Goal: Transaction & Acquisition: Purchase product/service

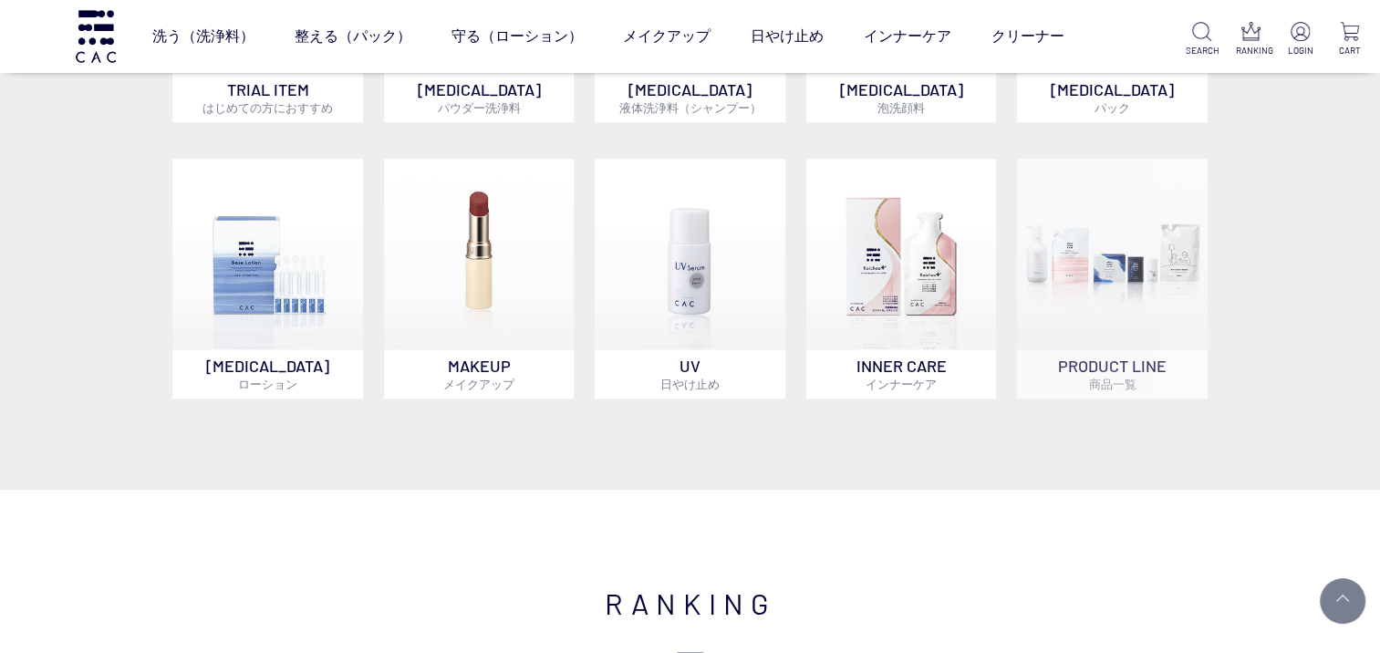
scroll to position [1277, 0]
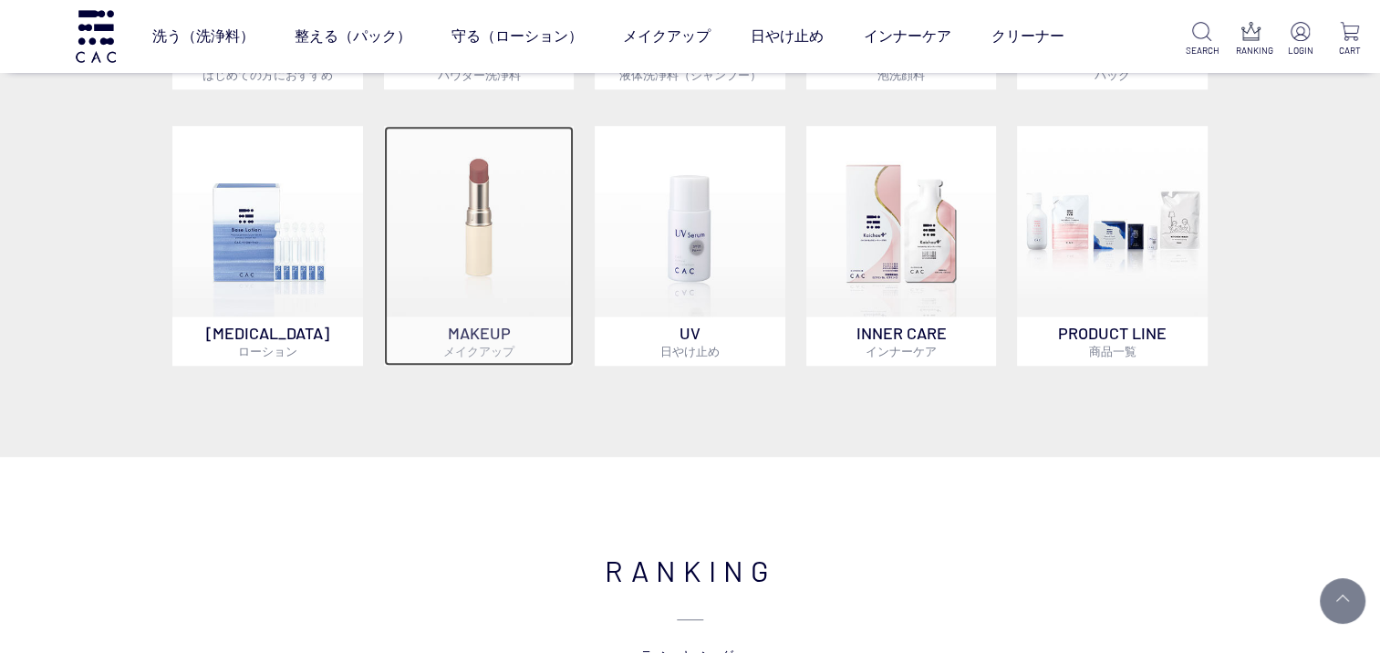
click at [462, 265] on img at bounding box center [479, 221] width 191 height 191
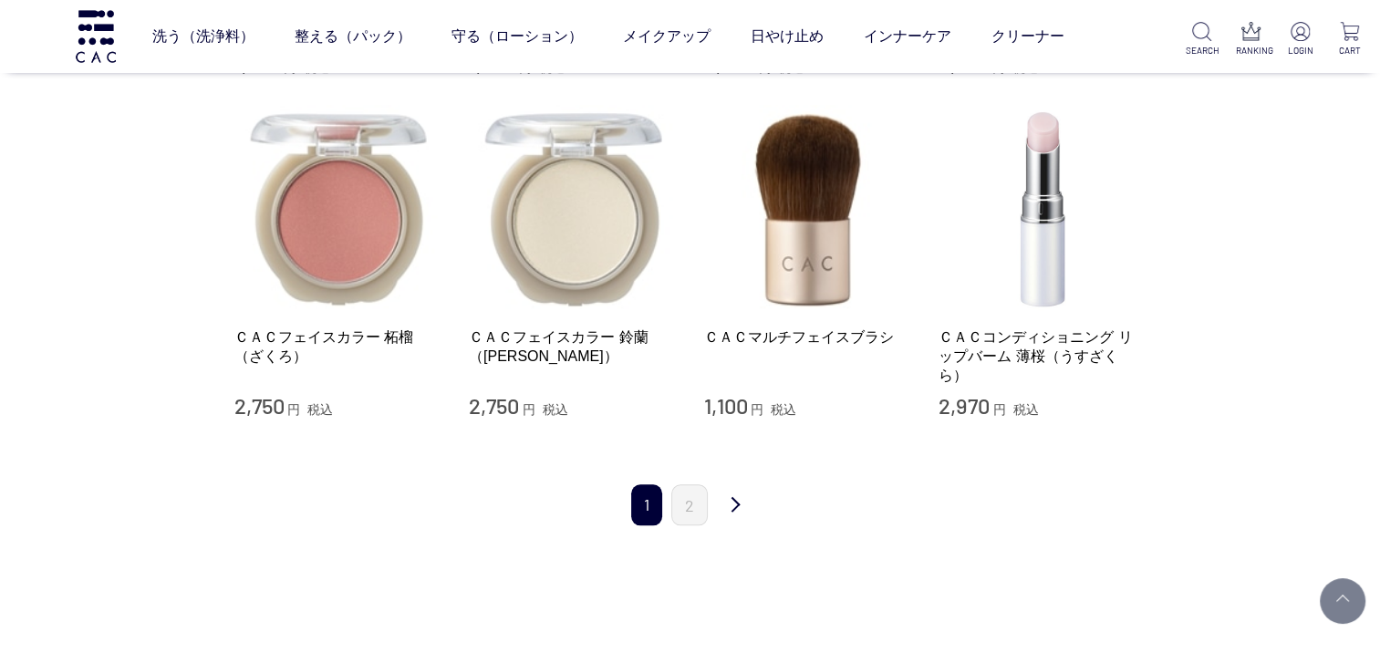
scroll to position [1825, 0]
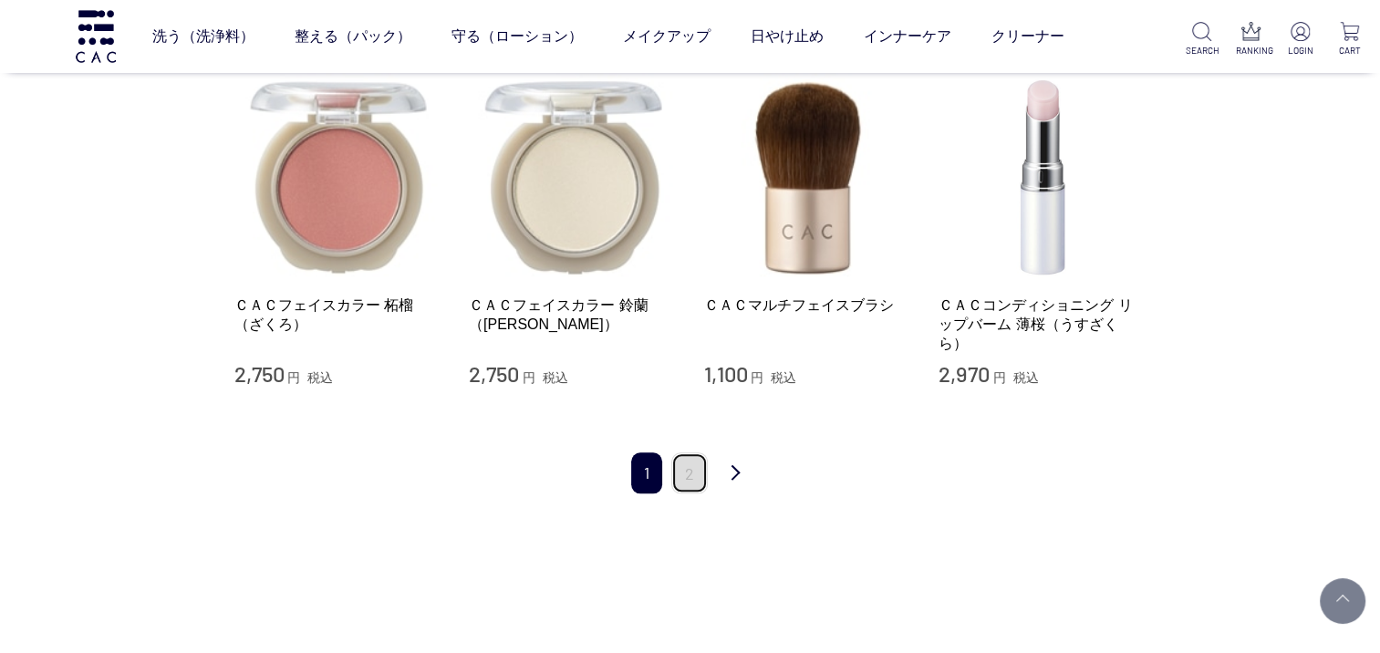
click at [691, 463] on link "2" at bounding box center [689, 472] width 36 height 41
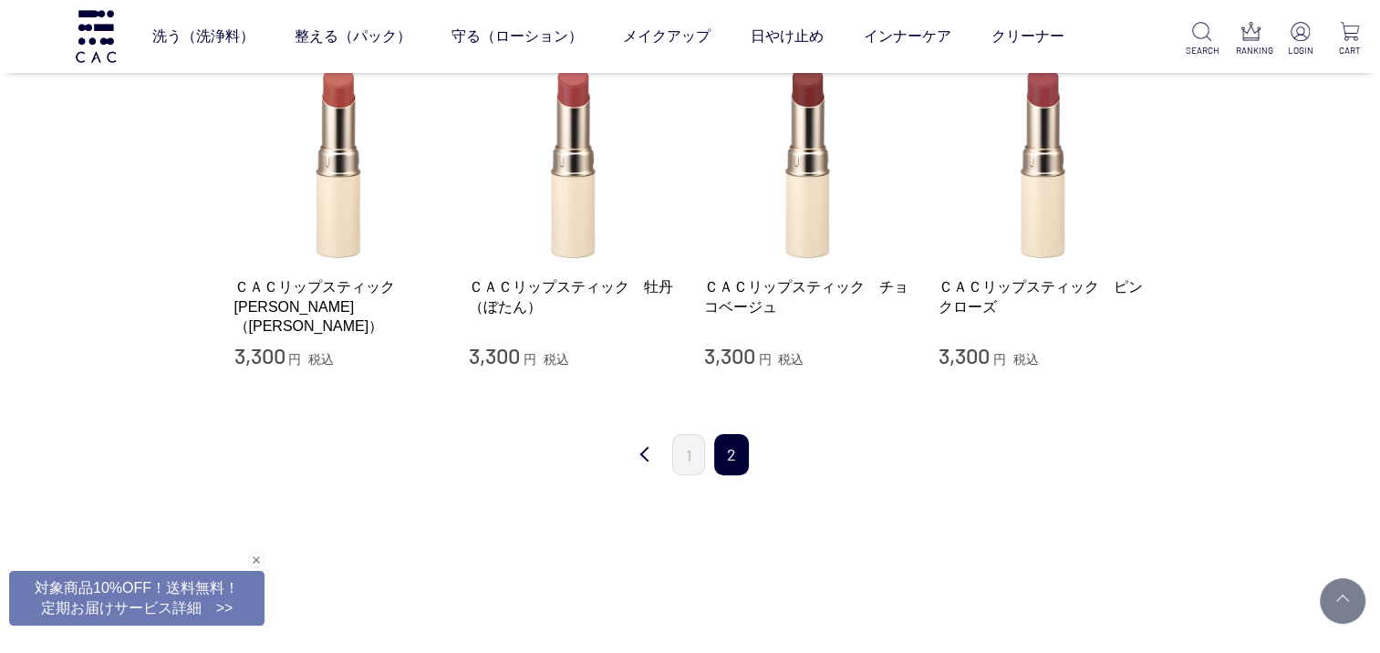
scroll to position [456, 0]
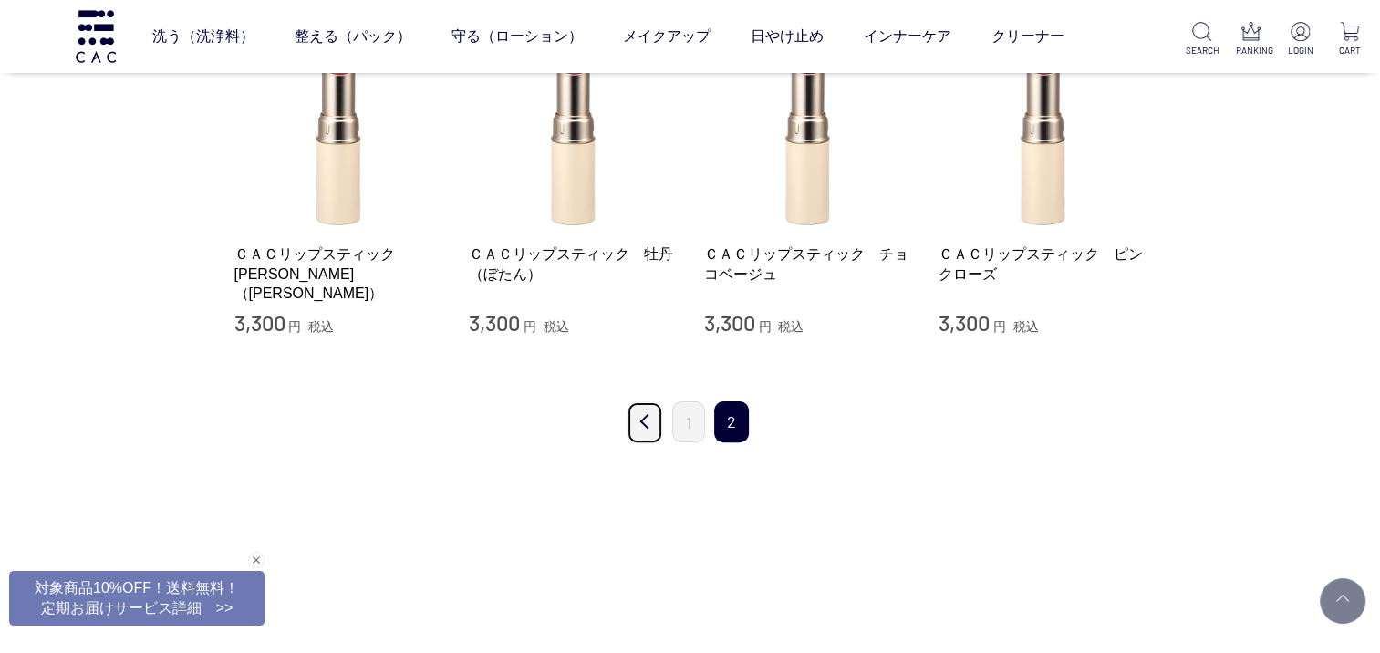
click at [644, 427] on link "前" at bounding box center [645, 422] width 36 height 43
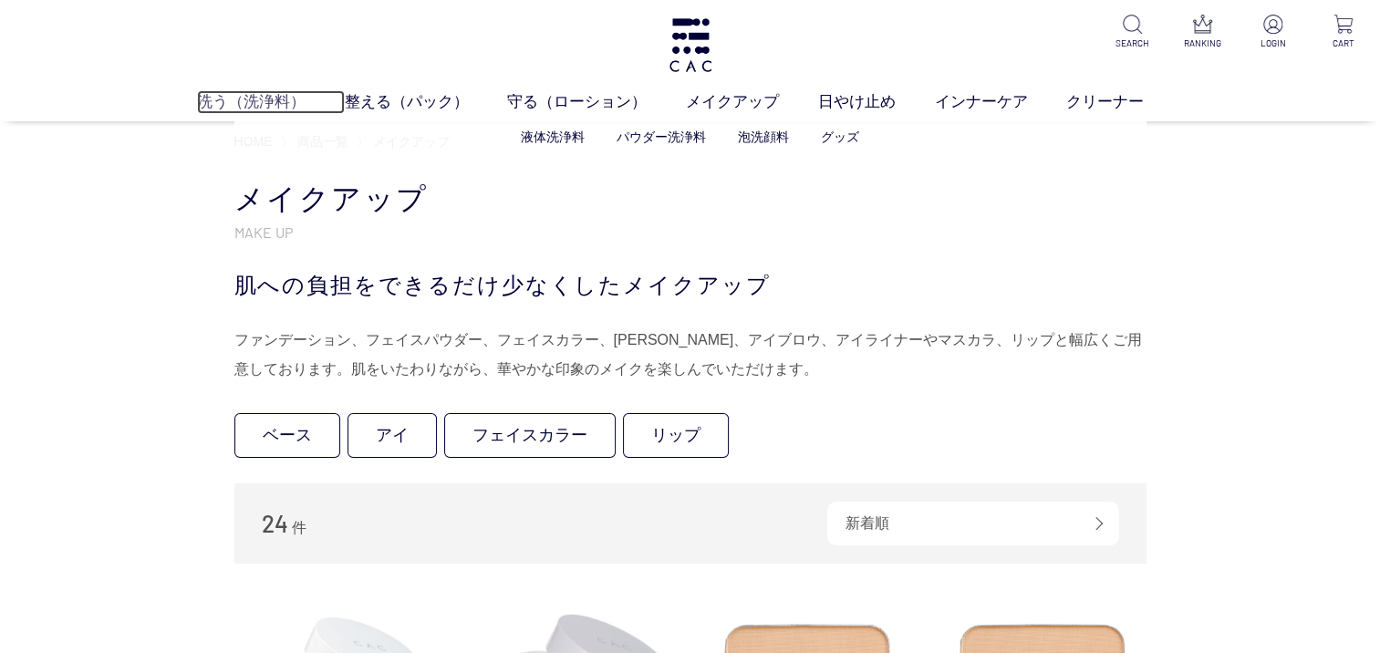
click at [248, 102] on link "洗う（洗浄料）" at bounding box center [271, 102] width 148 height 24
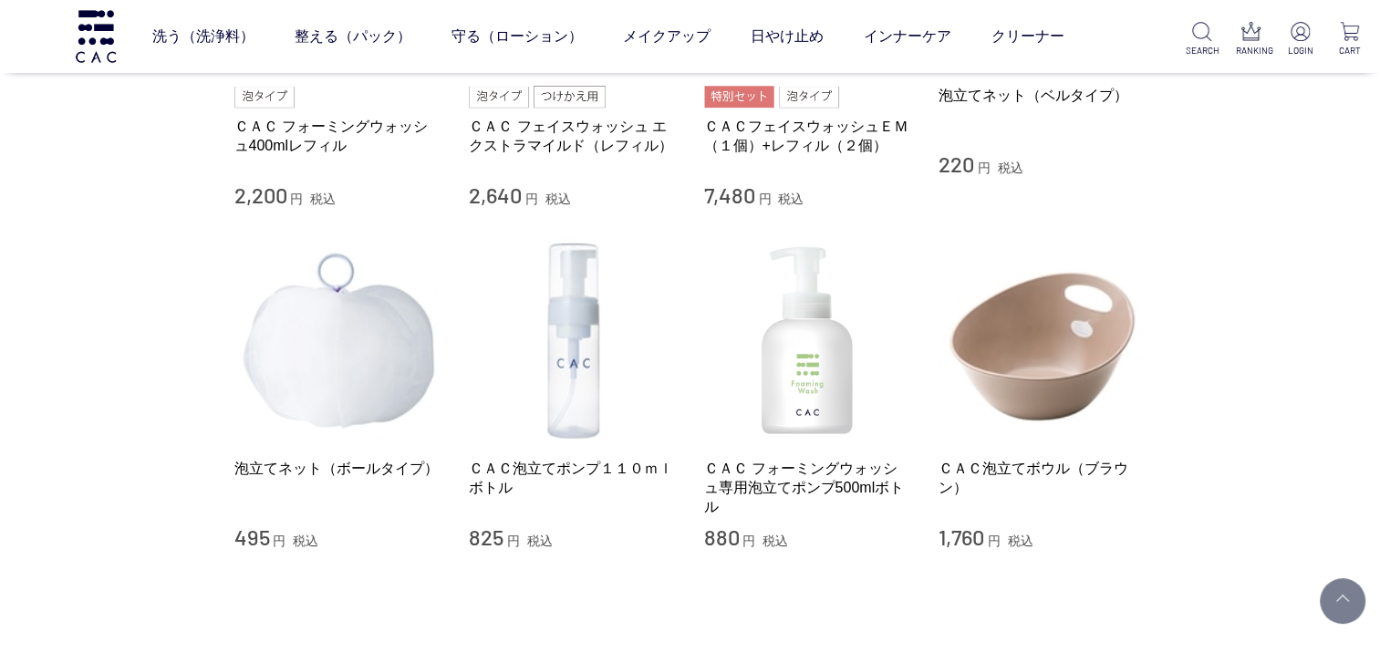
scroll to position [1368, 0]
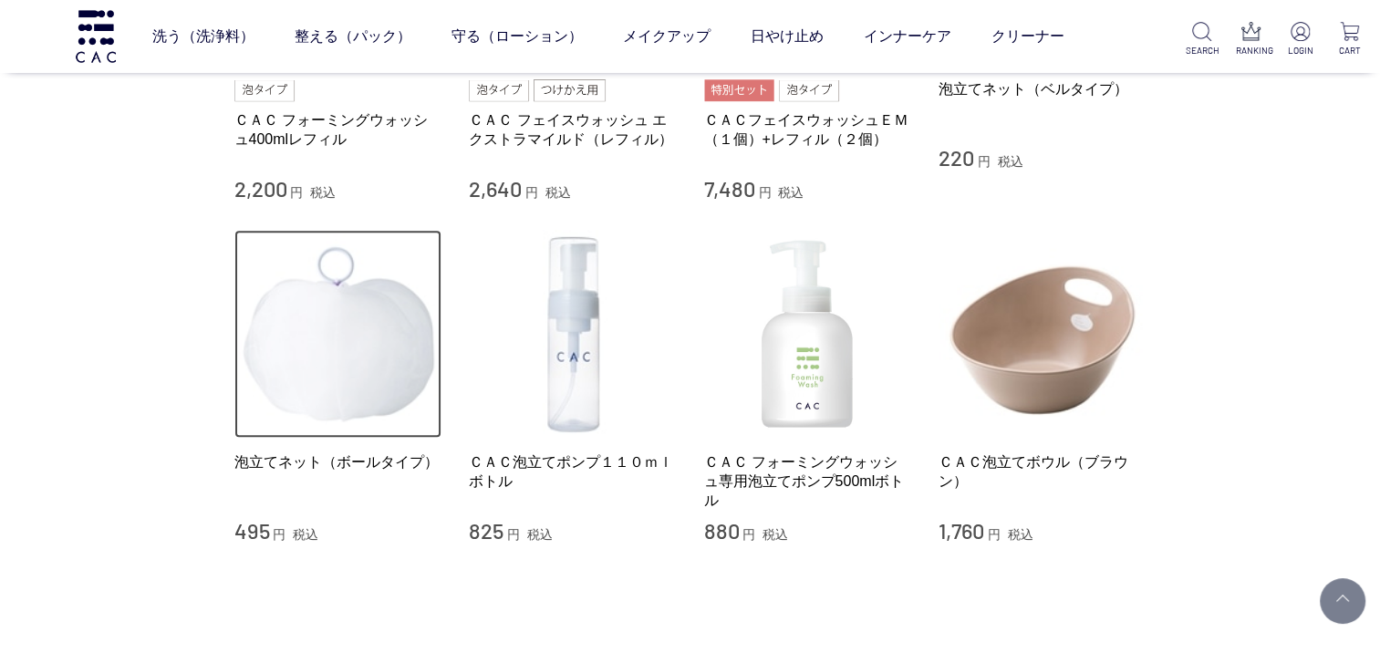
click at [339, 361] on img at bounding box center [338, 334] width 208 height 208
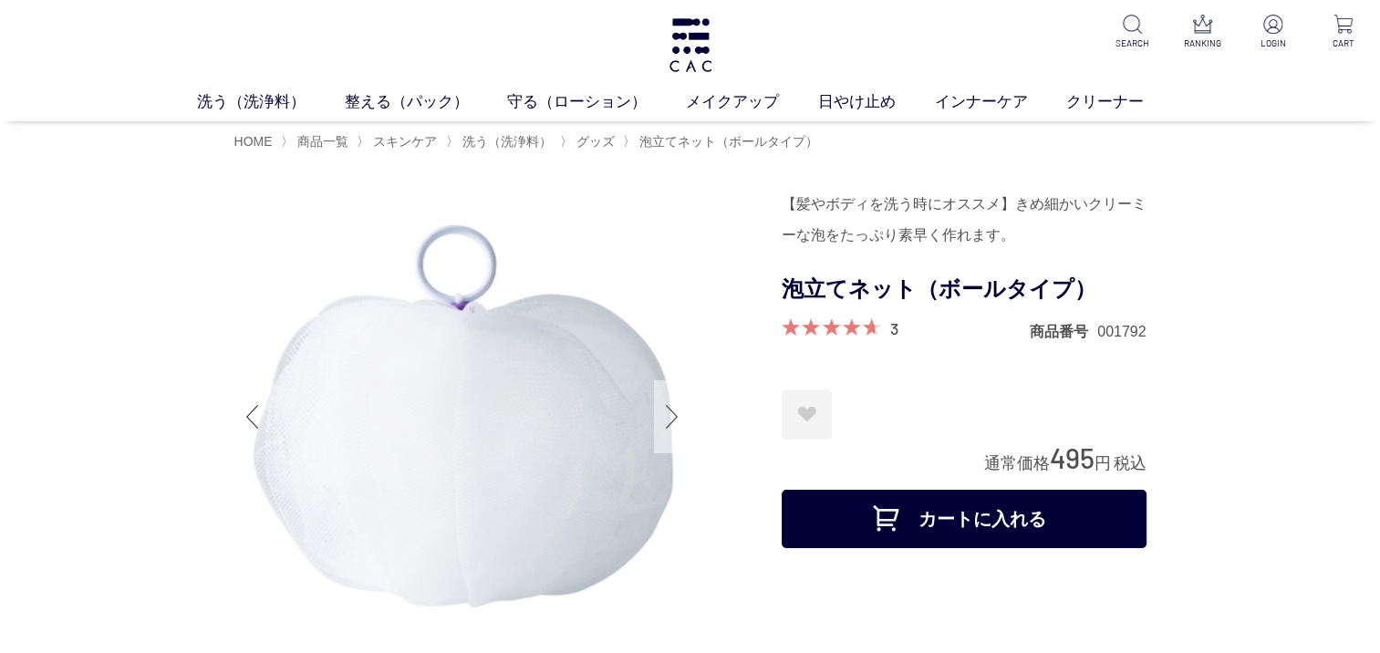
click at [676, 417] on div at bounding box center [672, 416] width 36 height 73
click at [631, 139] on link "フェイスパック" at bounding box center [642, 137] width 89 height 15
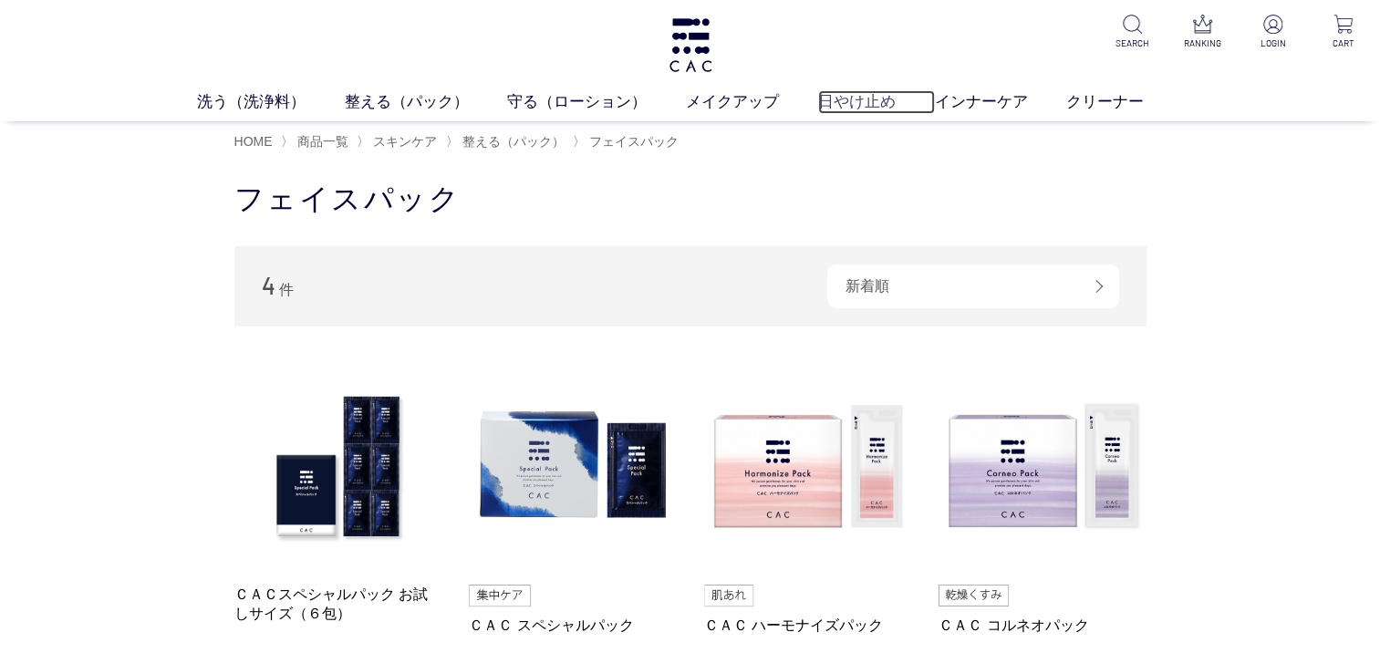
click at [860, 111] on link "日やけ止め" at bounding box center [876, 102] width 117 height 24
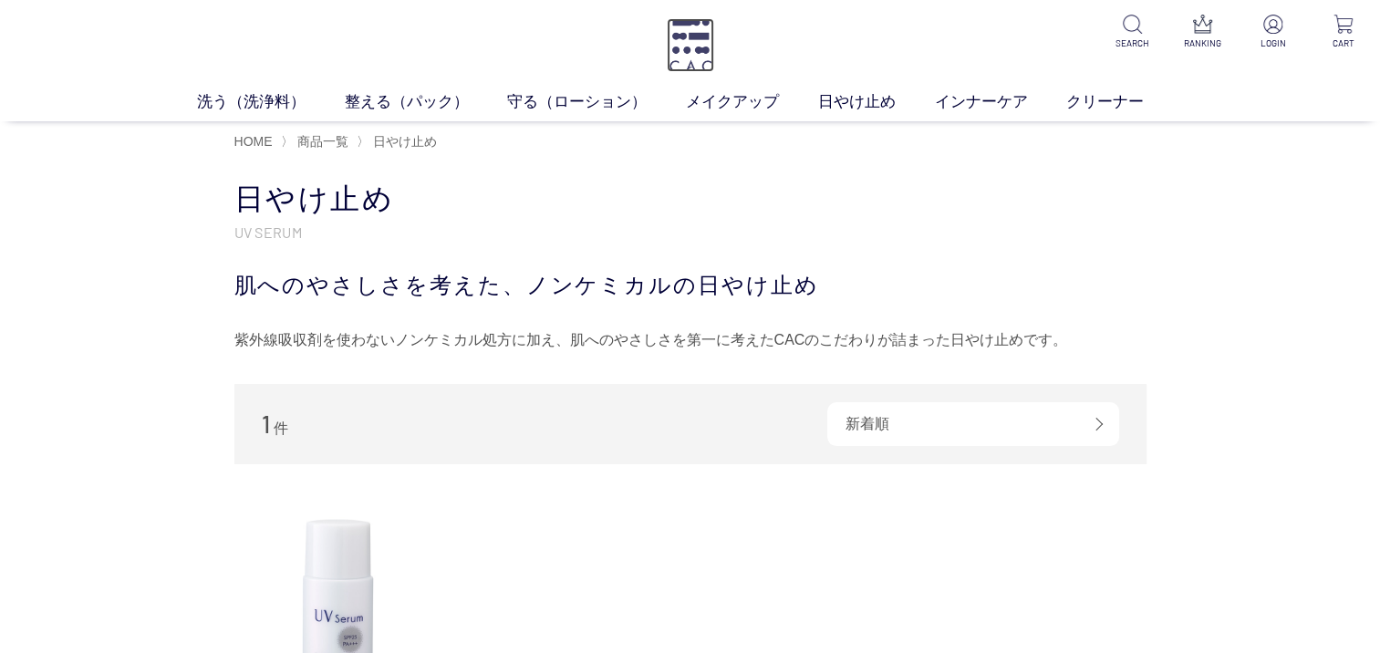
click at [687, 52] on img at bounding box center [690, 45] width 47 height 54
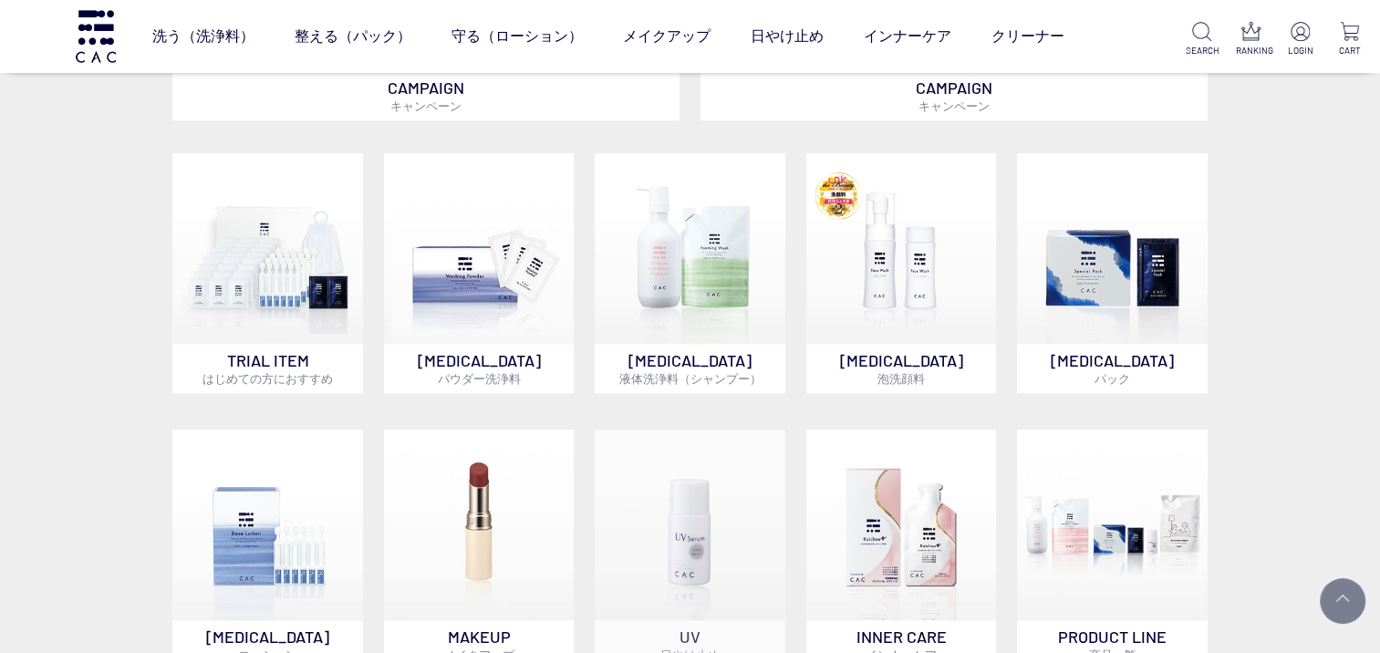
scroll to position [1003, 0]
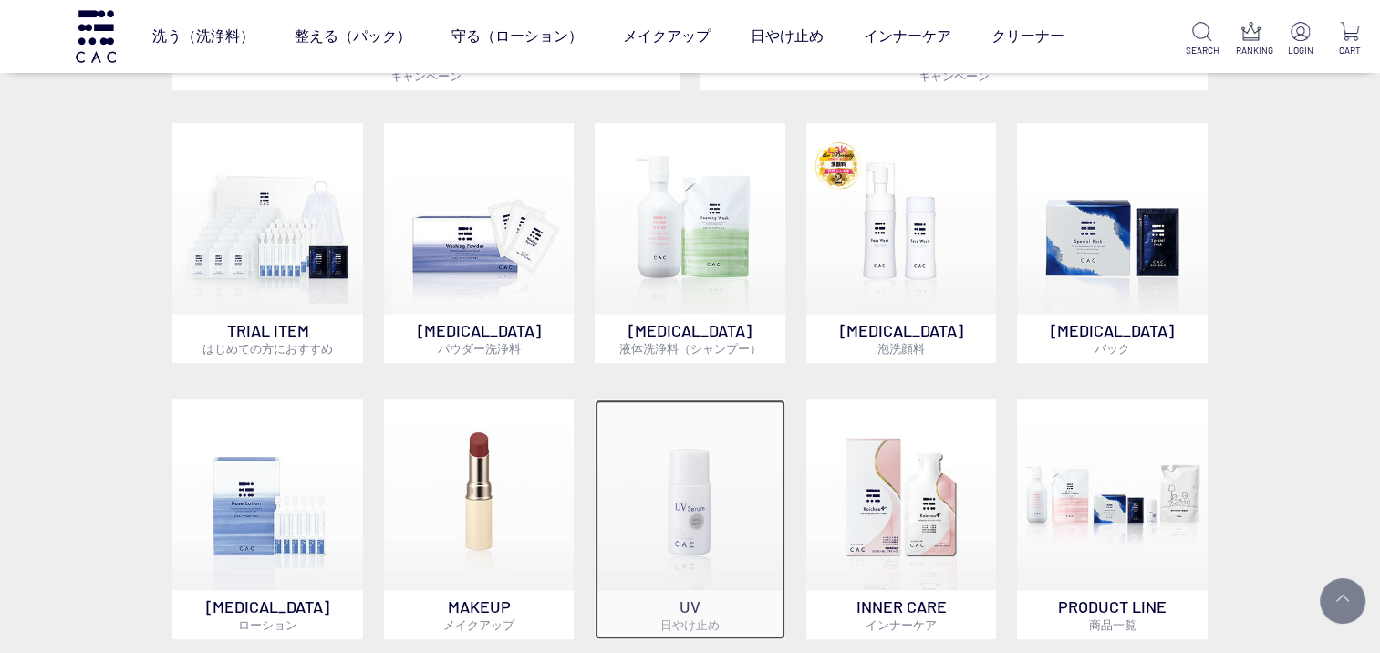
click at [657, 505] on img at bounding box center [690, 495] width 191 height 191
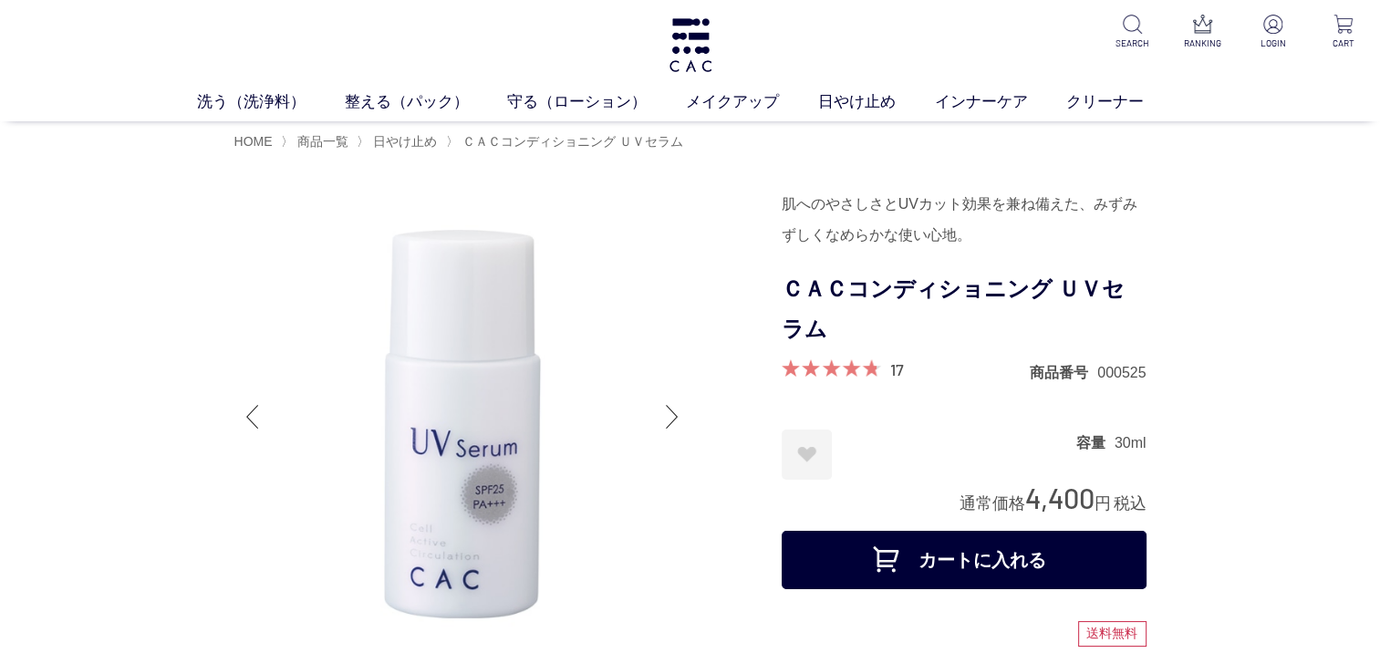
scroll to position [91, 0]
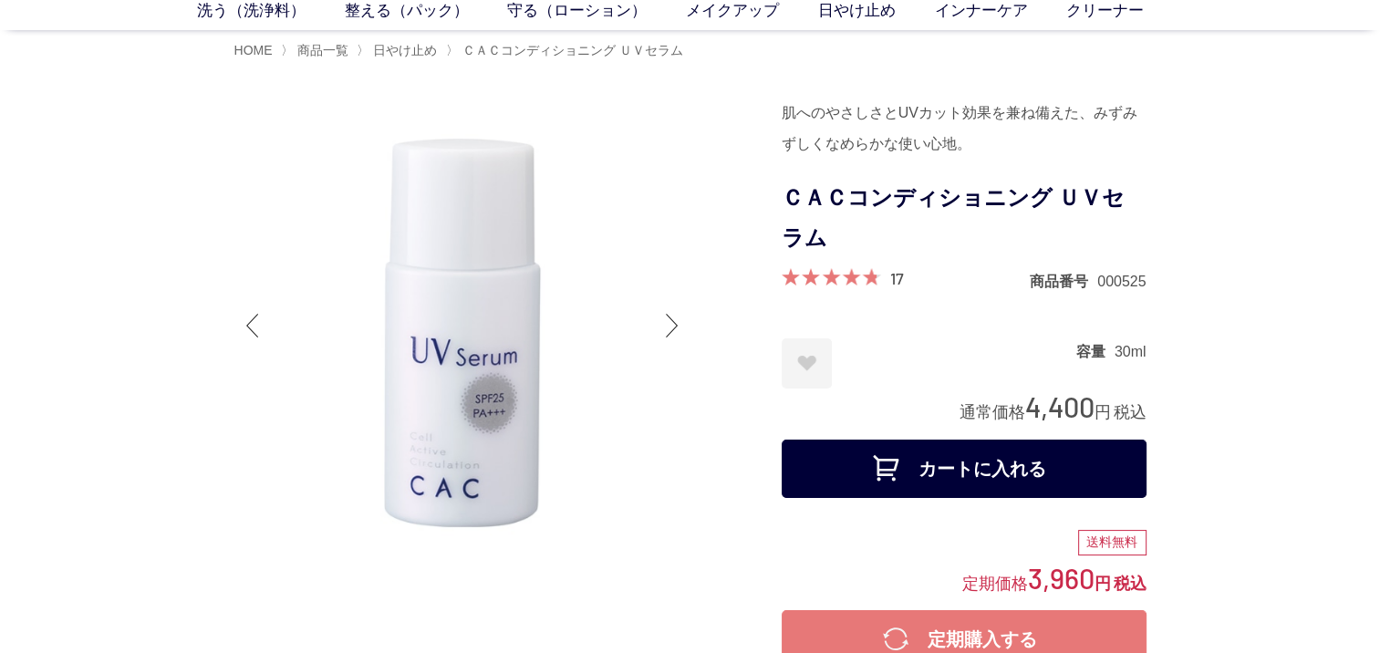
click at [967, 482] on button "カートに入れる" at bounding box center [964, 469] width 365 height 58
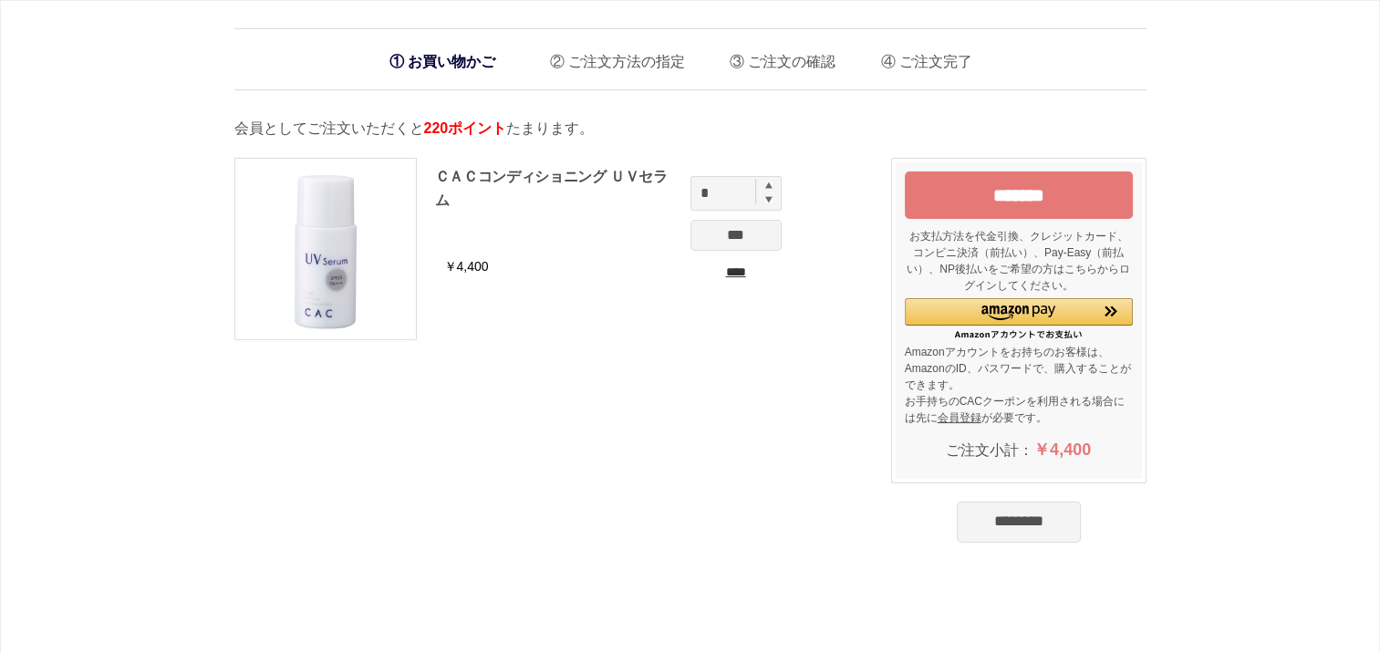
scroll to position [91, 0]
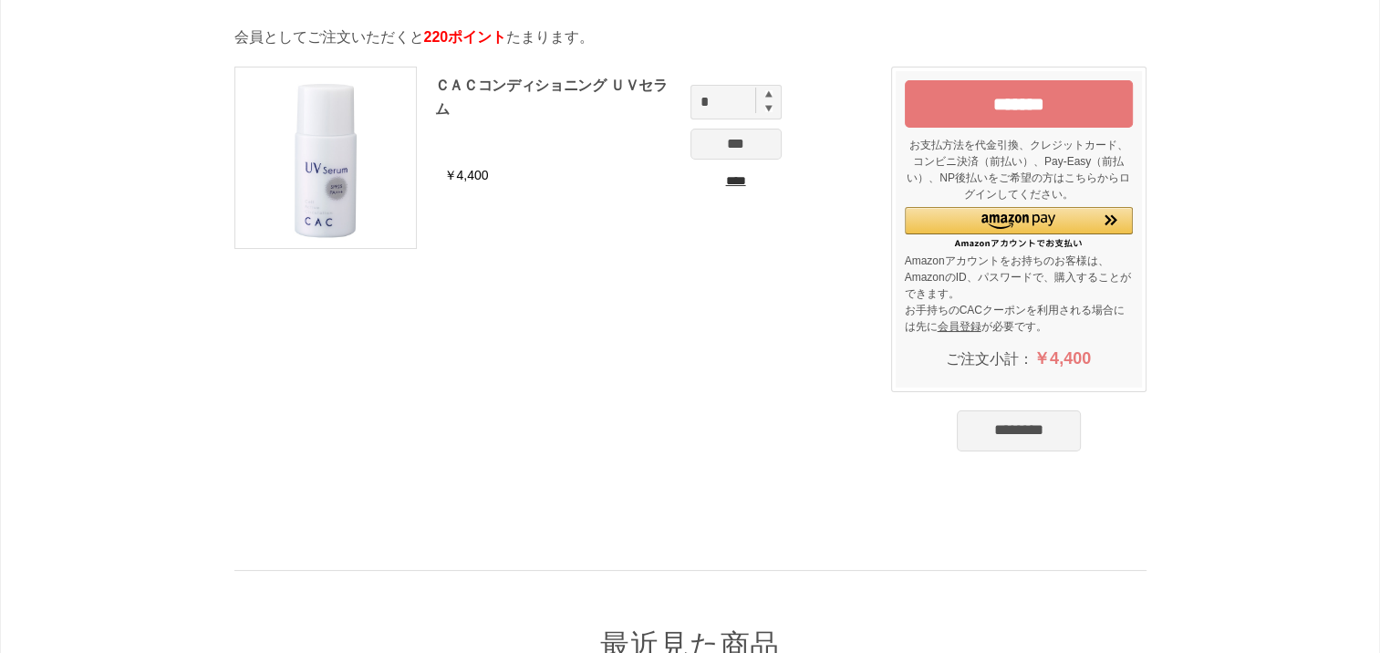
click at [1022, 424] on input "********" at bounding box center [1019, 431] width 124 height 40
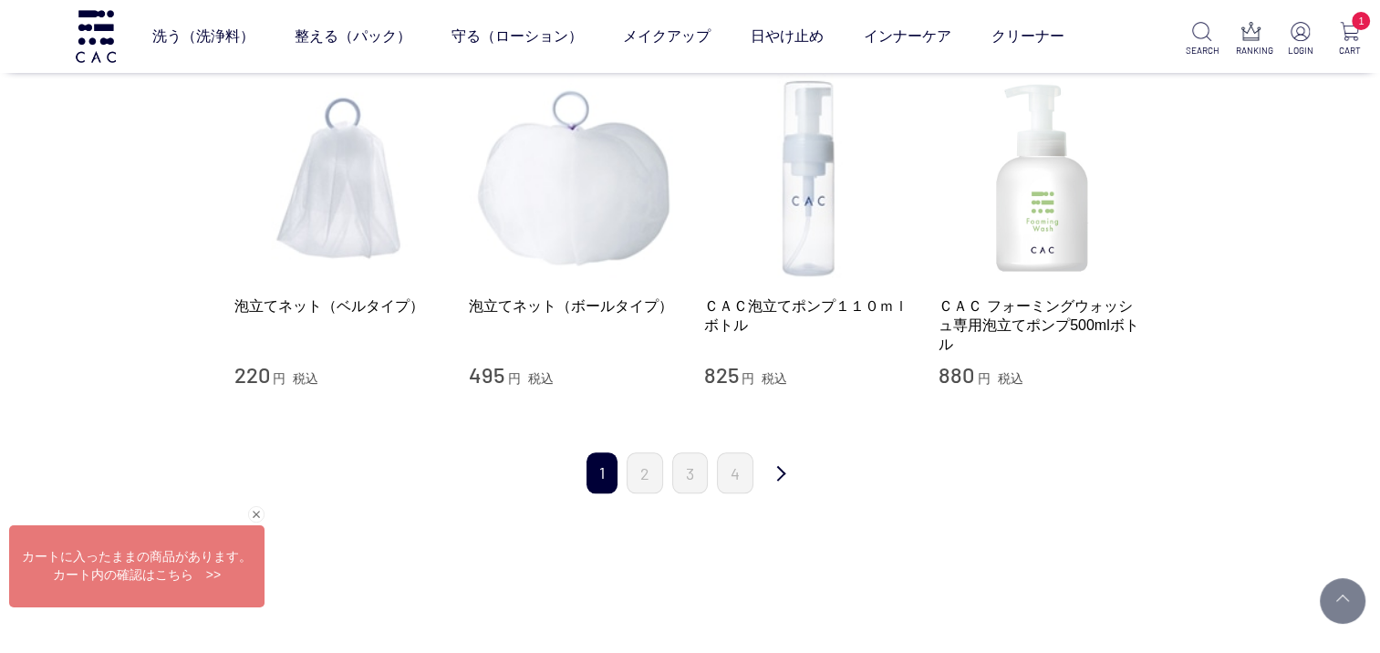
scroll to position [2007, 0]
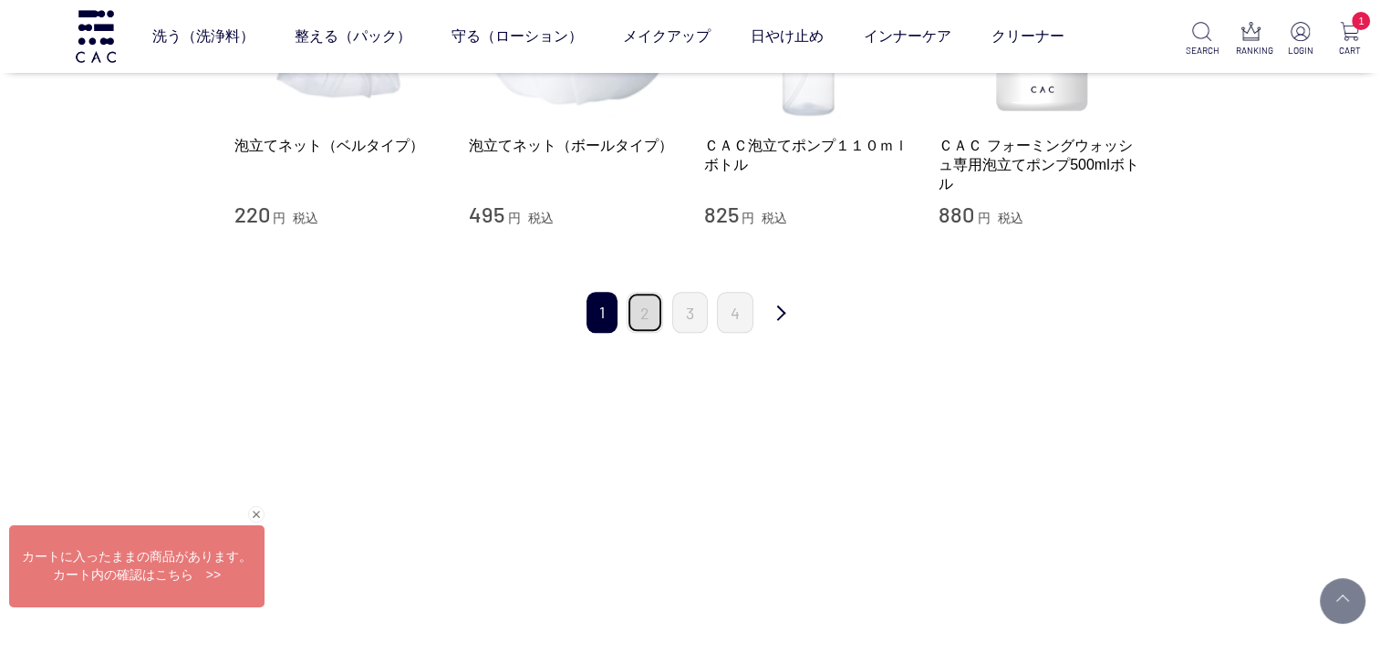
click at [638, 316] on link "2" at bounding box center [645, 312] width 36 height 41
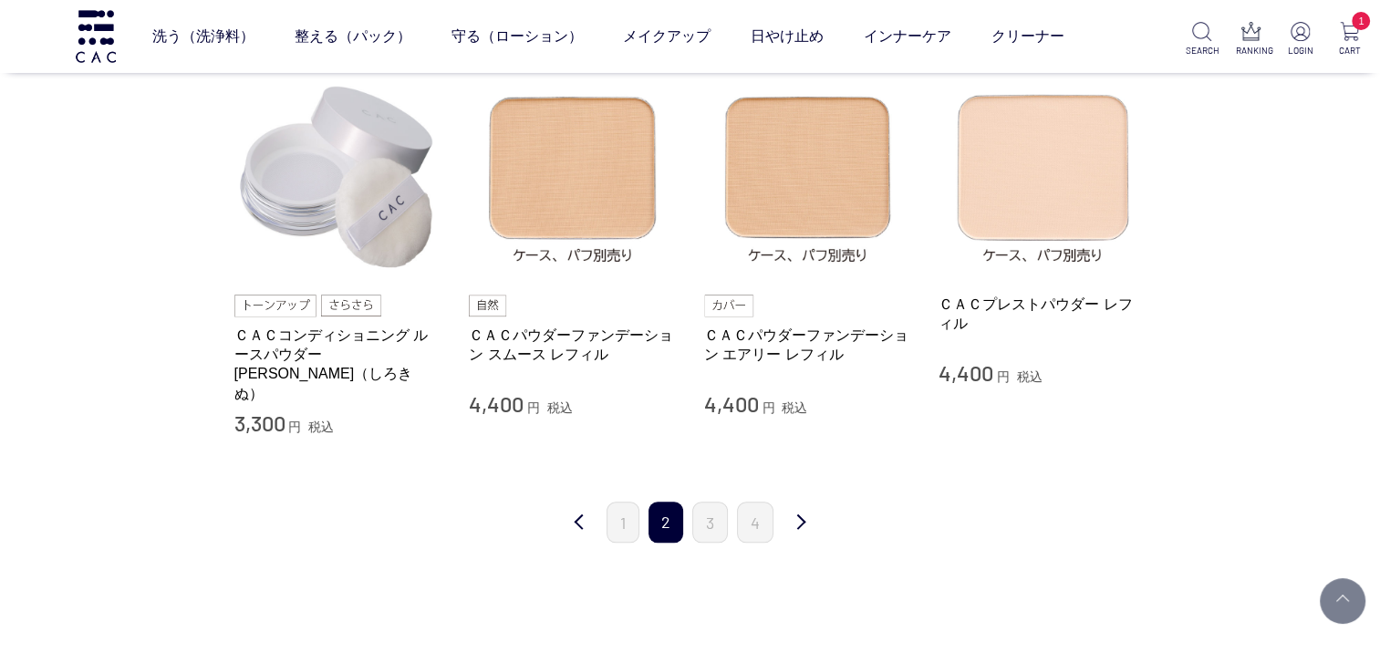
scroll to position [1825, 0]
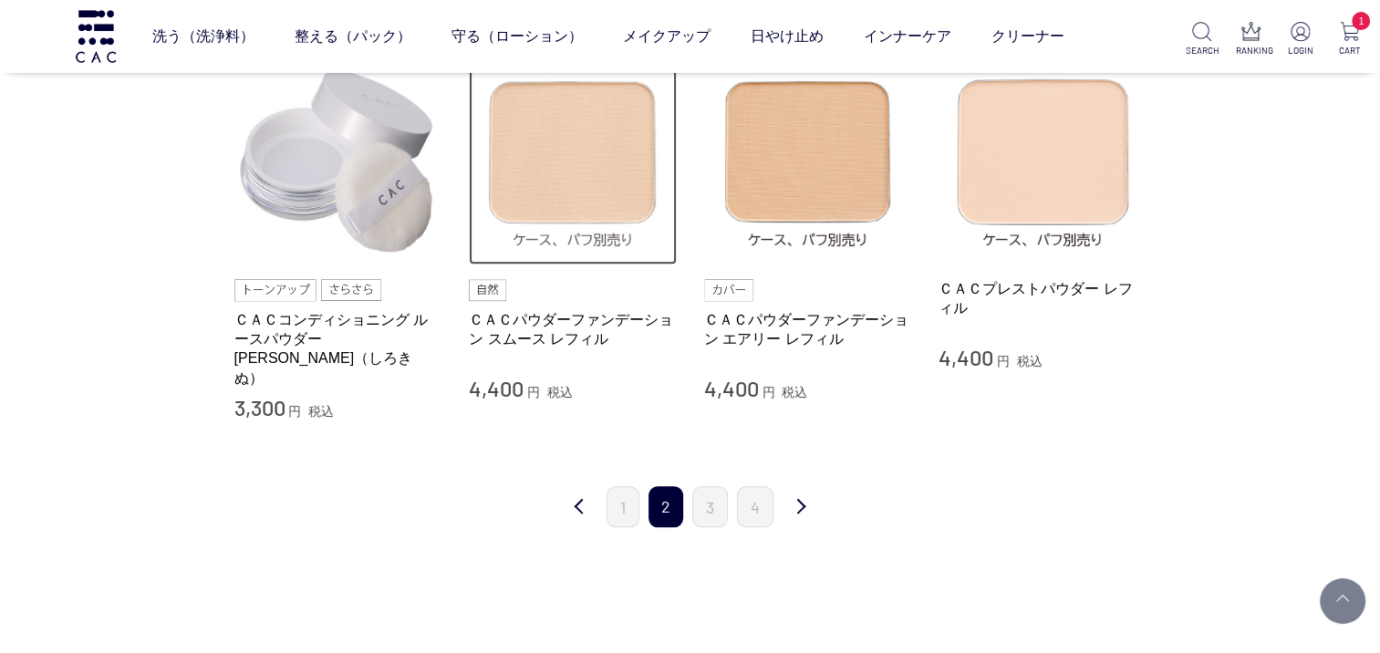
click at [584, 197] on img at bounding box center [573, 161] width 208 height 208
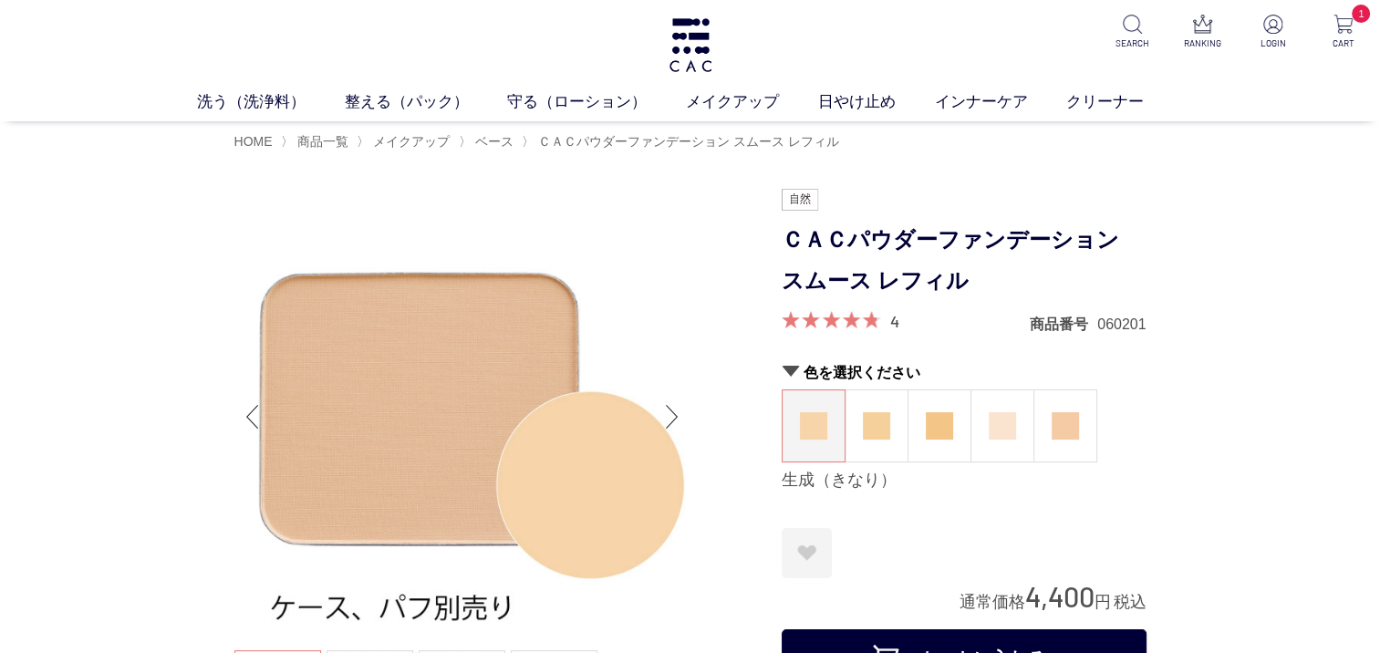
scroll to position [274, 0]
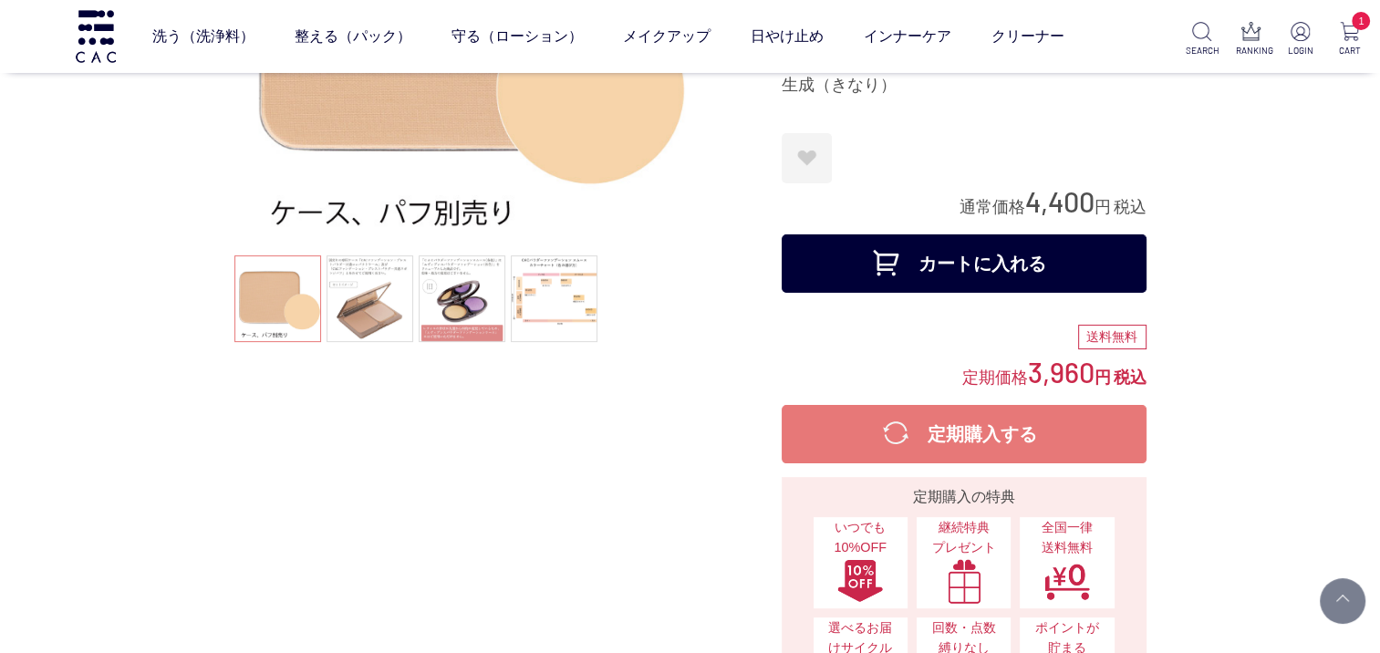
click at [1008, 267] on button "カートに入れる" at bounding box center [964, 263] width 365 height 58
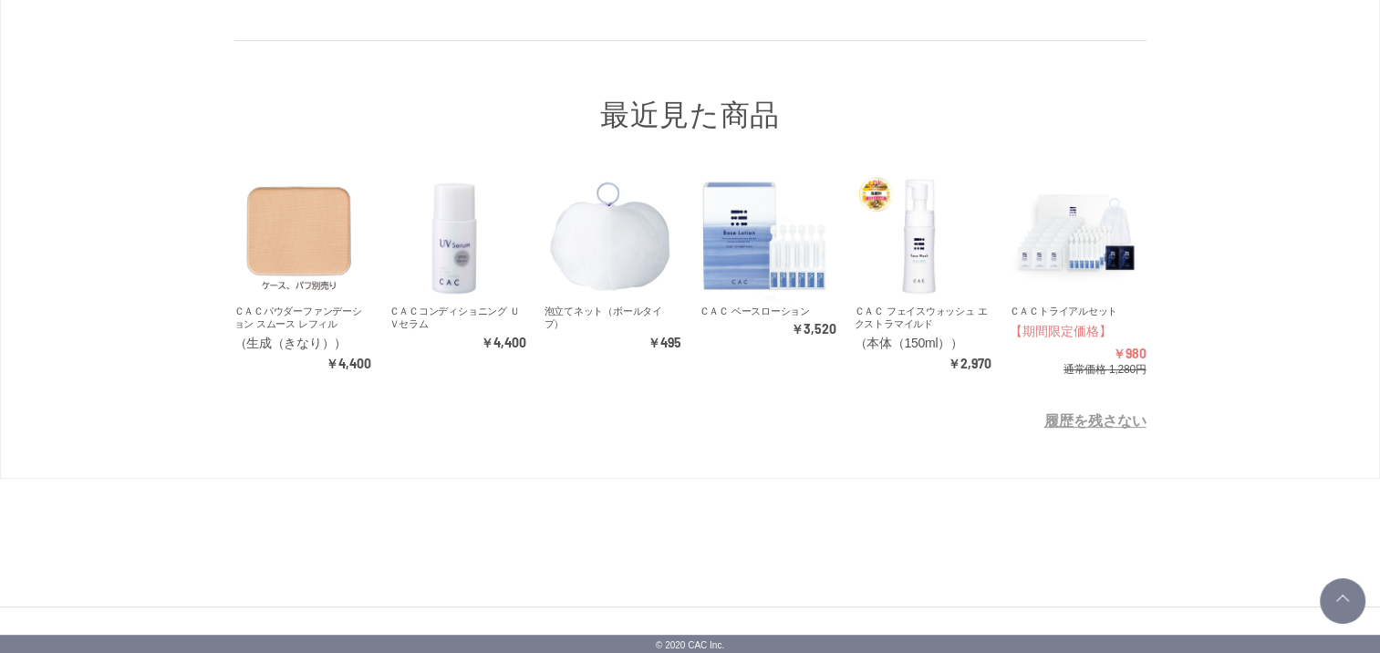
scroll to position [639, 0]
click at [606, 271] on img at bounding box center [610, 237] width 130 height 130
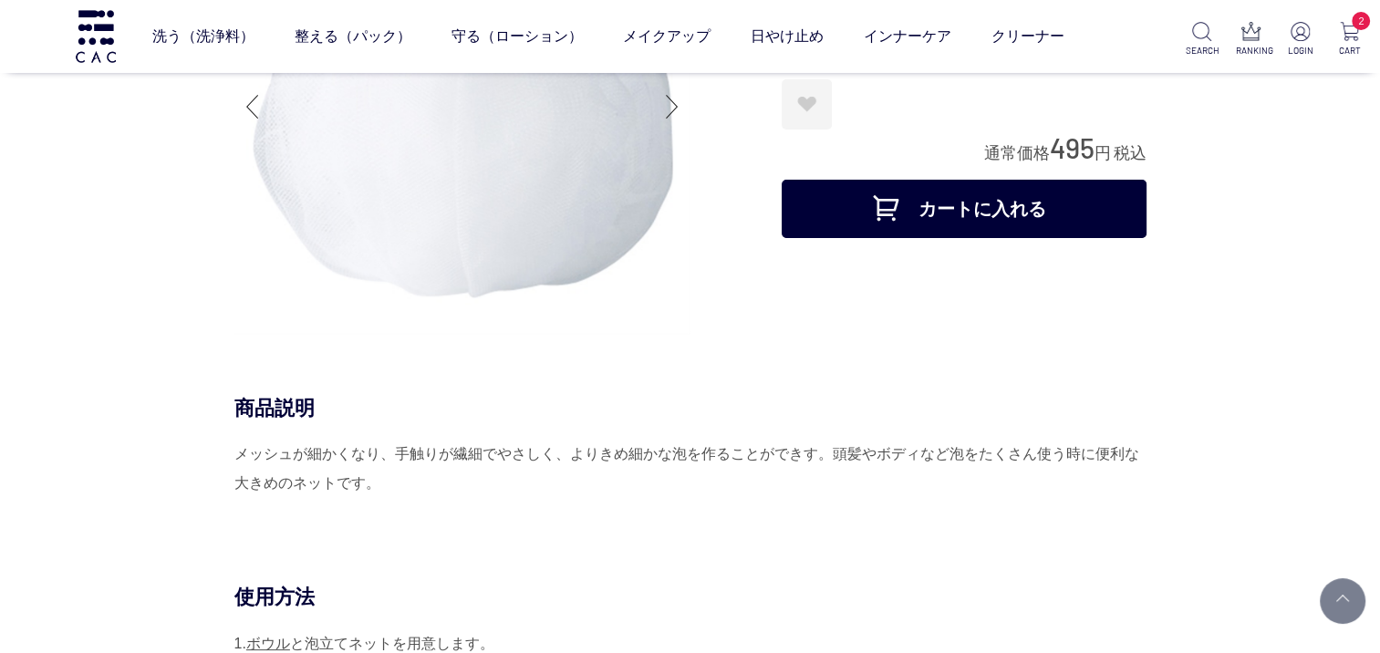
scroll to position [91, 0]
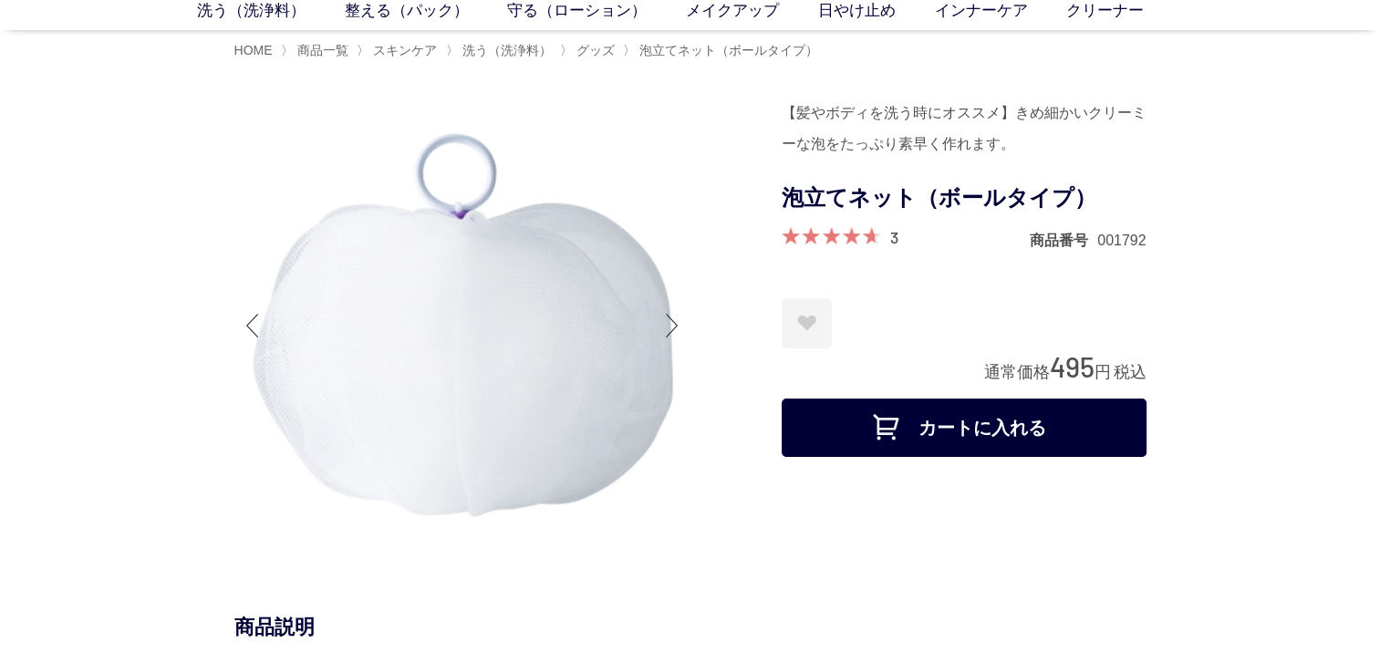
click at [988, 411] on button "カートに入れる" at bounding box center [964, 428] width 365 height 58
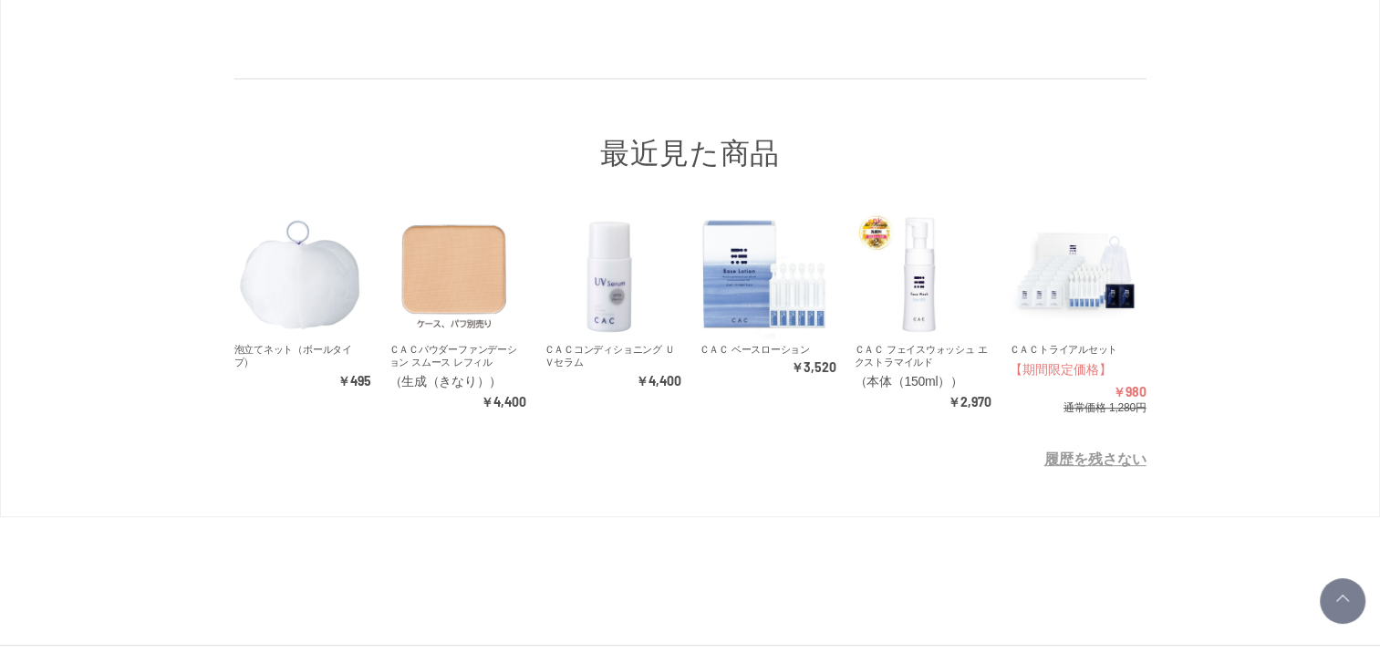
scroll to position [821, 0]
click at [601, 317] on img at bounding box center [610, 274] width 130 height 130
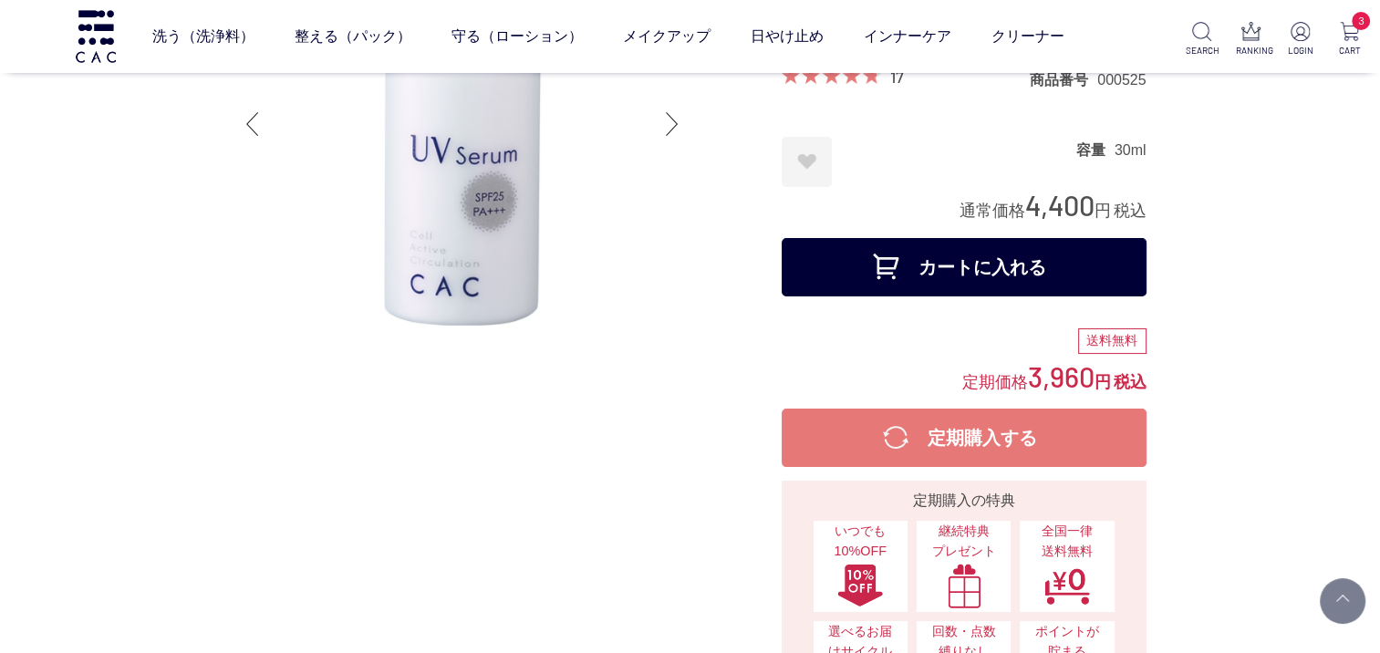
scroll to position [274, 0]
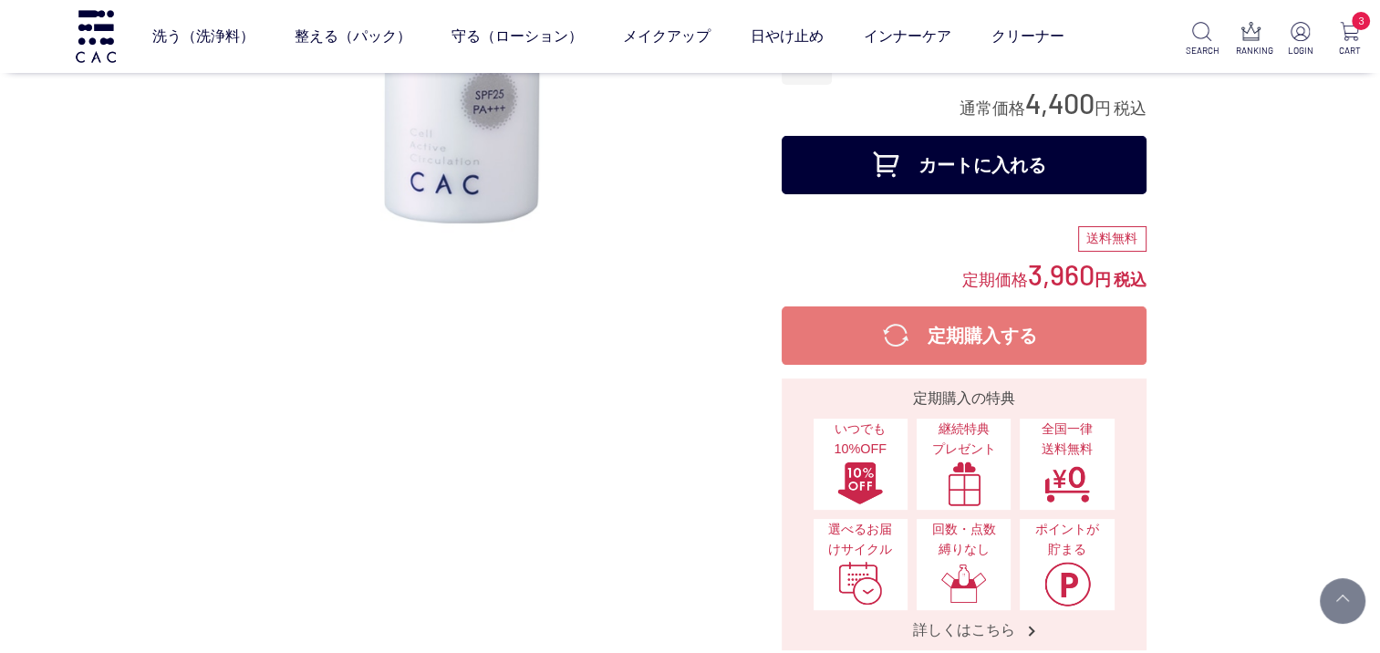
click at [959, 176] on button "カートに入れる" at bounding box center [964, 165] width 365 height 58
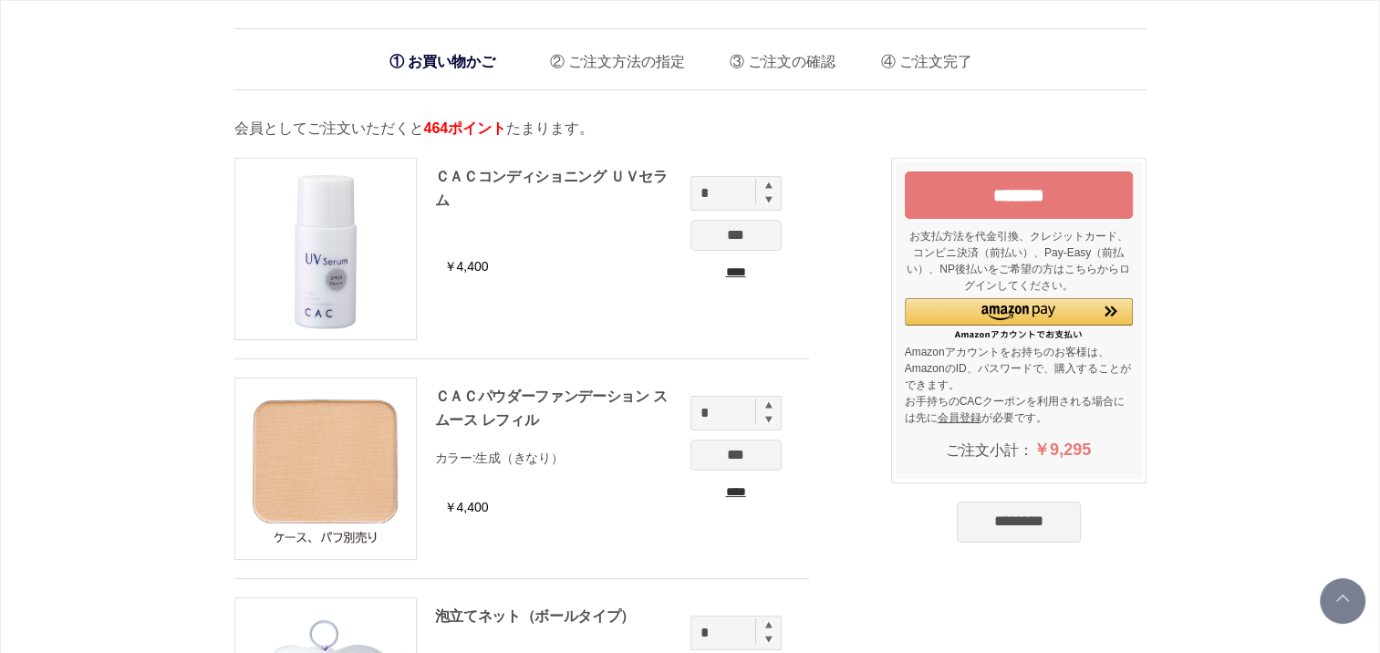
click at [768, 184] on img at bounding box center [768, 185] width 7 height 7
type input "*"
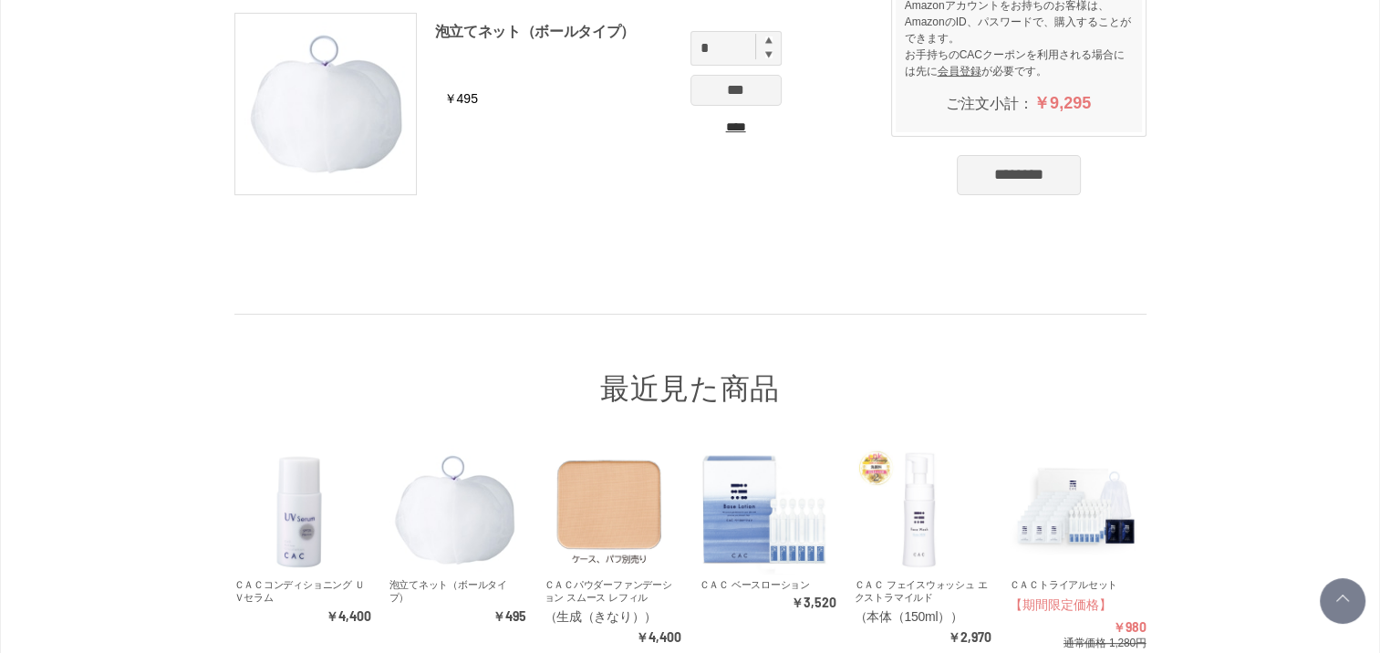
scroll to position [676, 0]
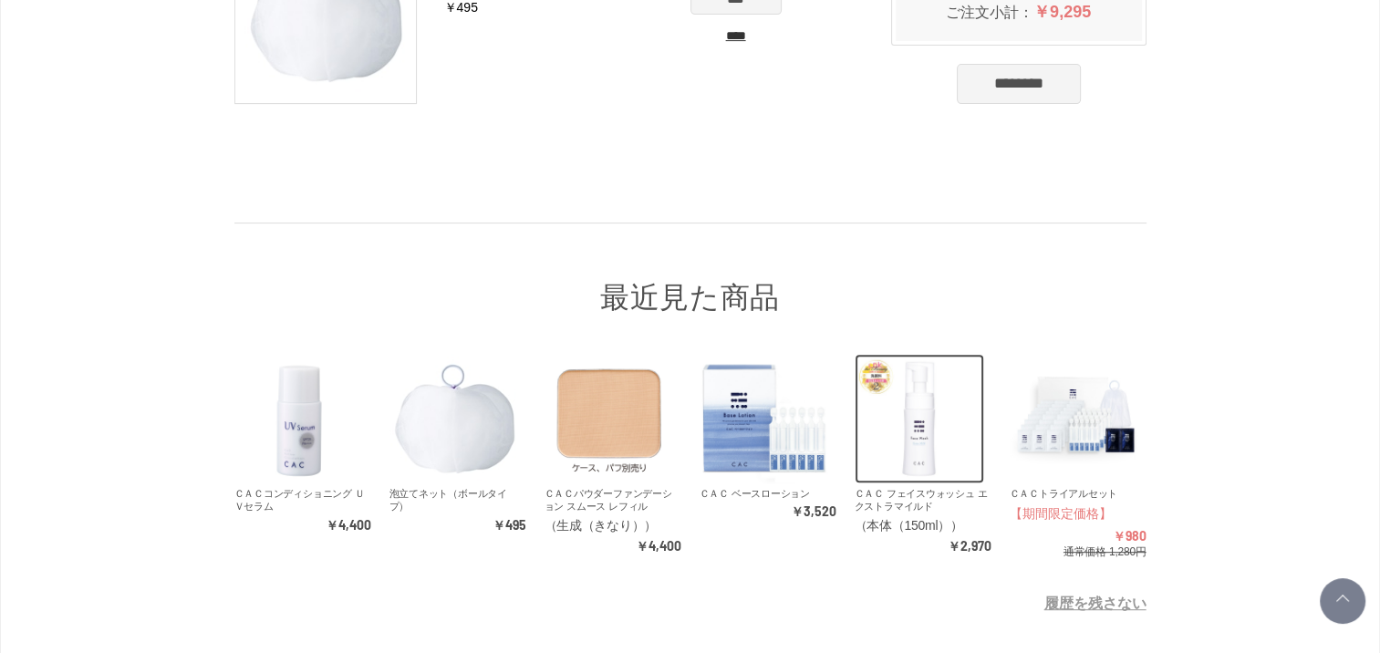
click at [931, 408] on img at bounding box center [920, 419] width 130 height 130
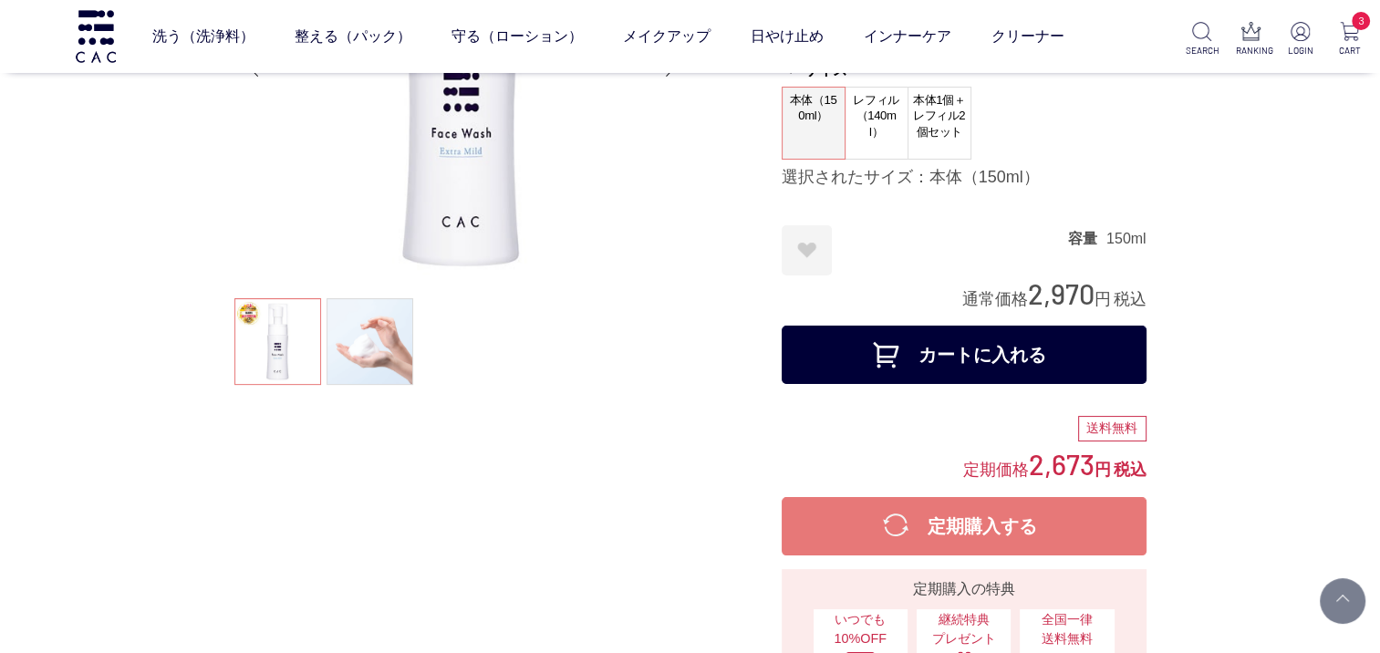
scroll to position [274, 0]
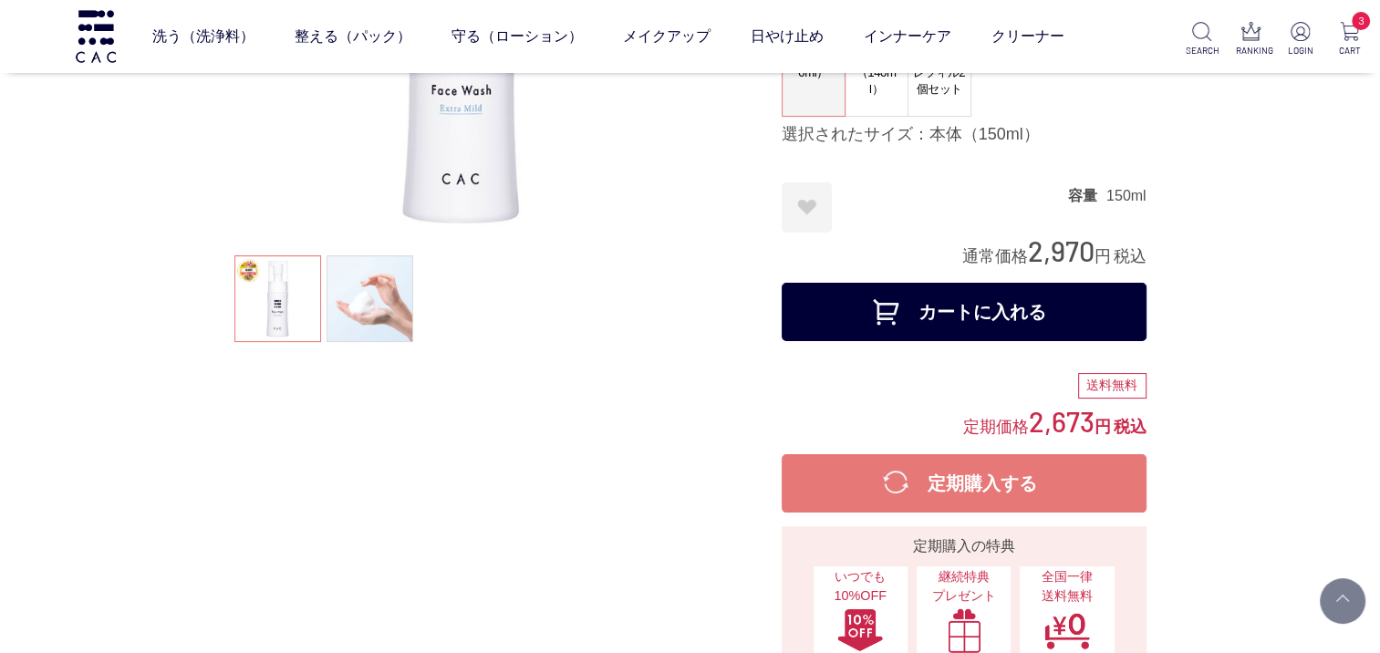
click at [971, 319] on button "カートに入れる" at bounding box center [964, 312] width 365 height 58
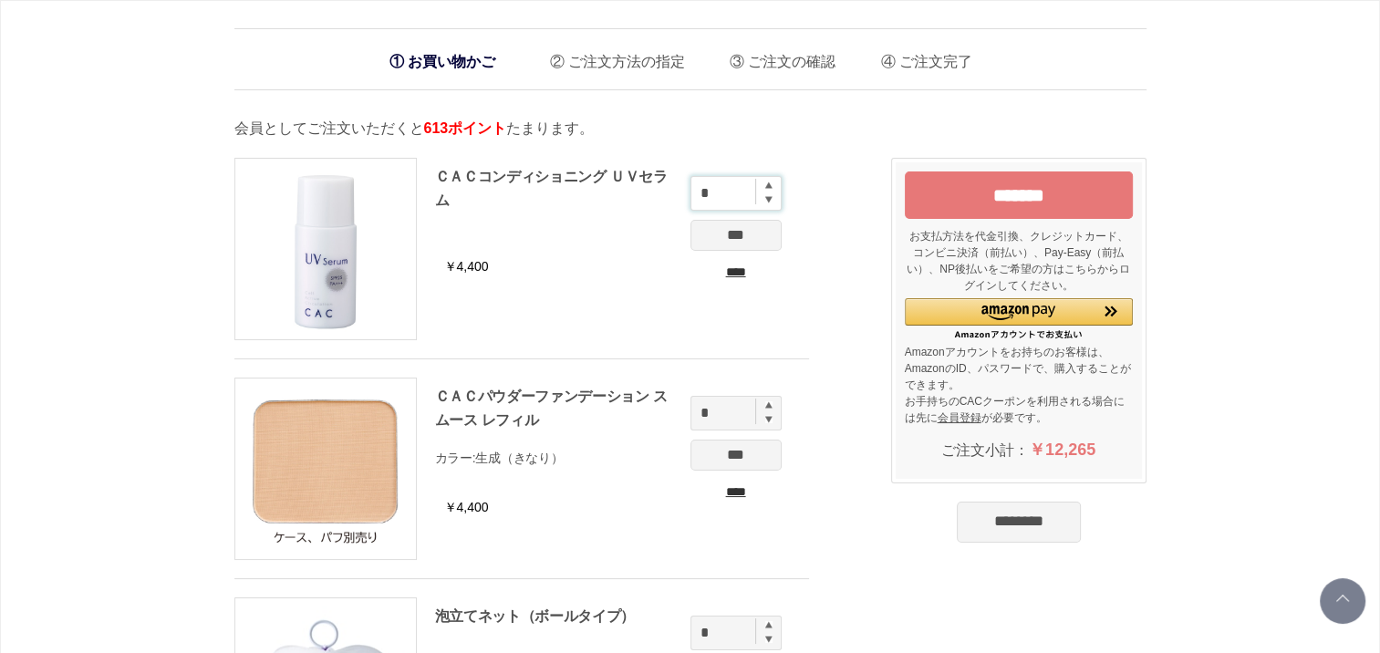
click at [710, 196] on input "*" at bounding box center [736, 193] width 91 height 35
click at [766, 183] on img at bounding box center [768, 185] width 7 height 7
type input "*"
click at [738, 242] on input "***" at bounding box center [736, 235] width 91 height 31
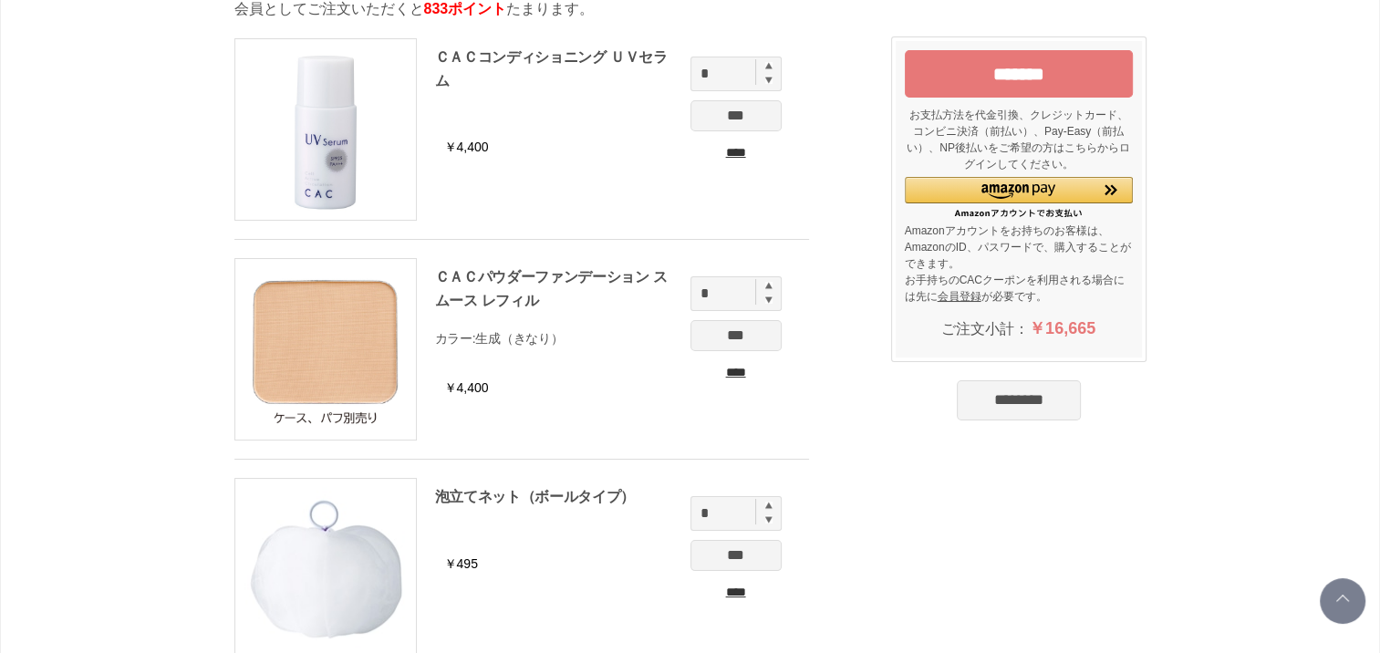
scroll to position [91, 0]
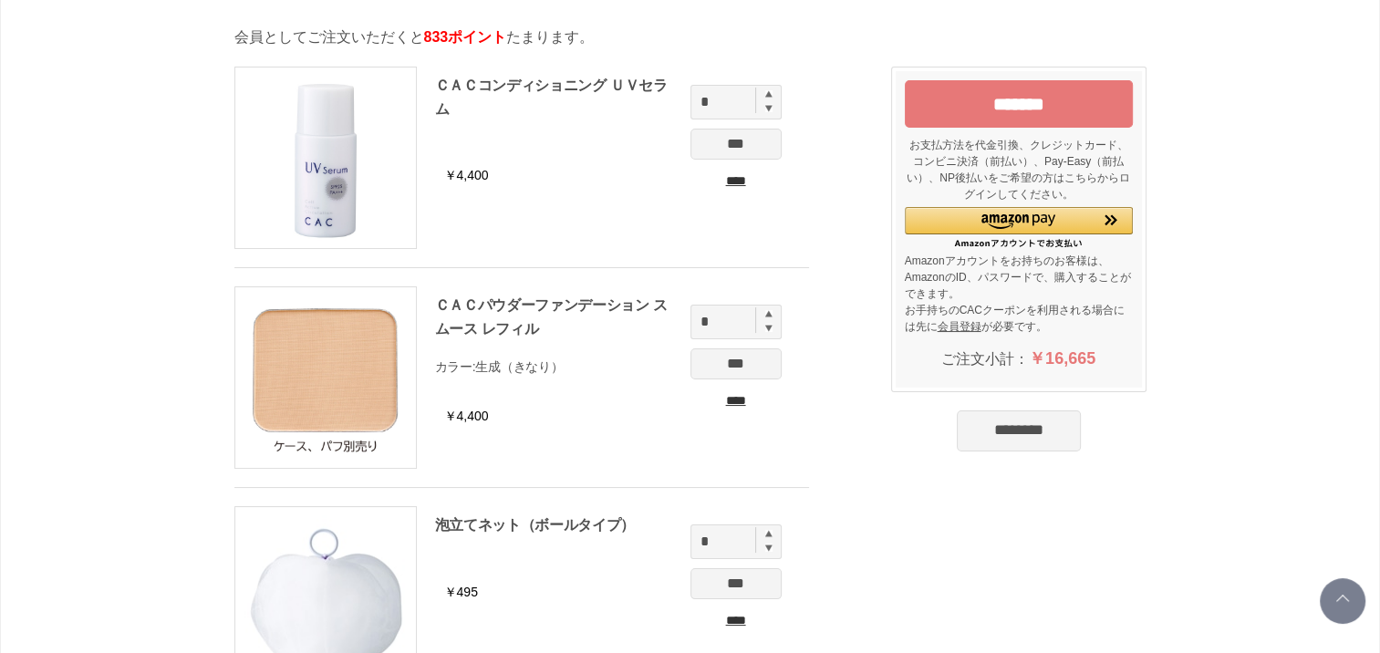
click at [1024, 102] on input "*******" at bounding box center [1019, 103] width 228 height 47
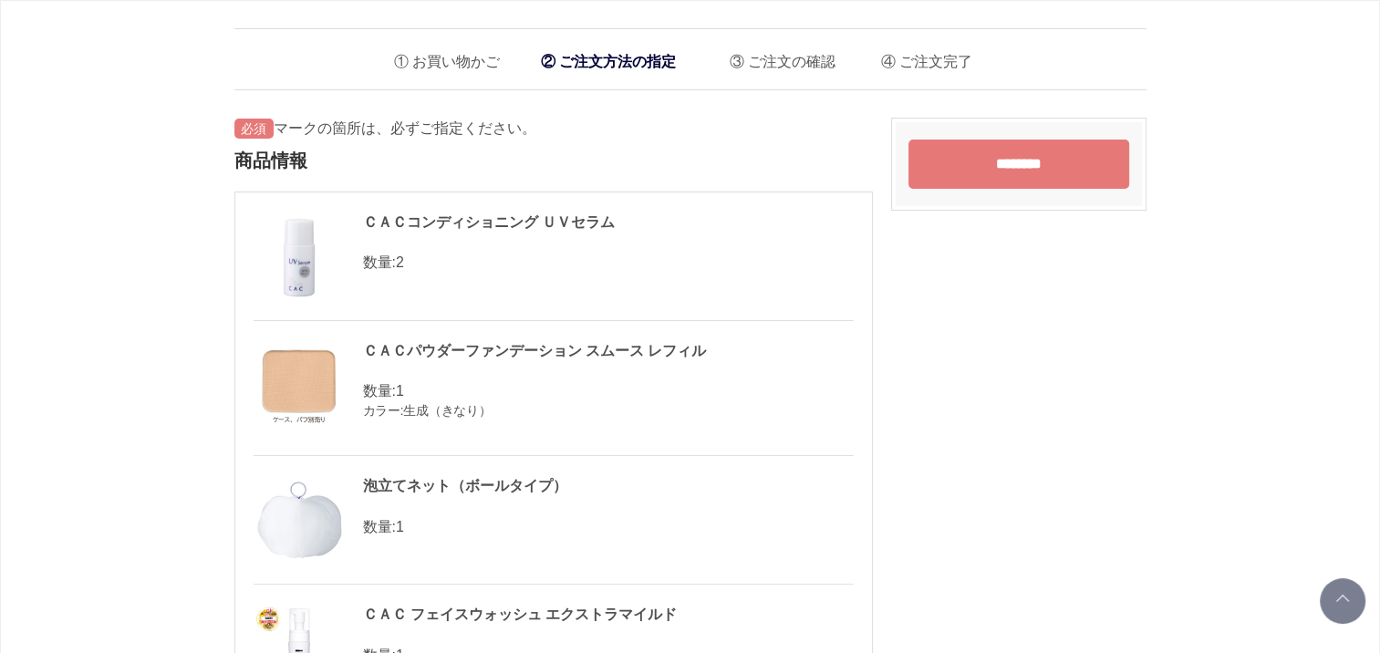
click at [1029, 172] on input "********" at bounding box center [1019, 164] width 221 height 49
